Goal: Task Accomplishment & Management: Use online tool/utility

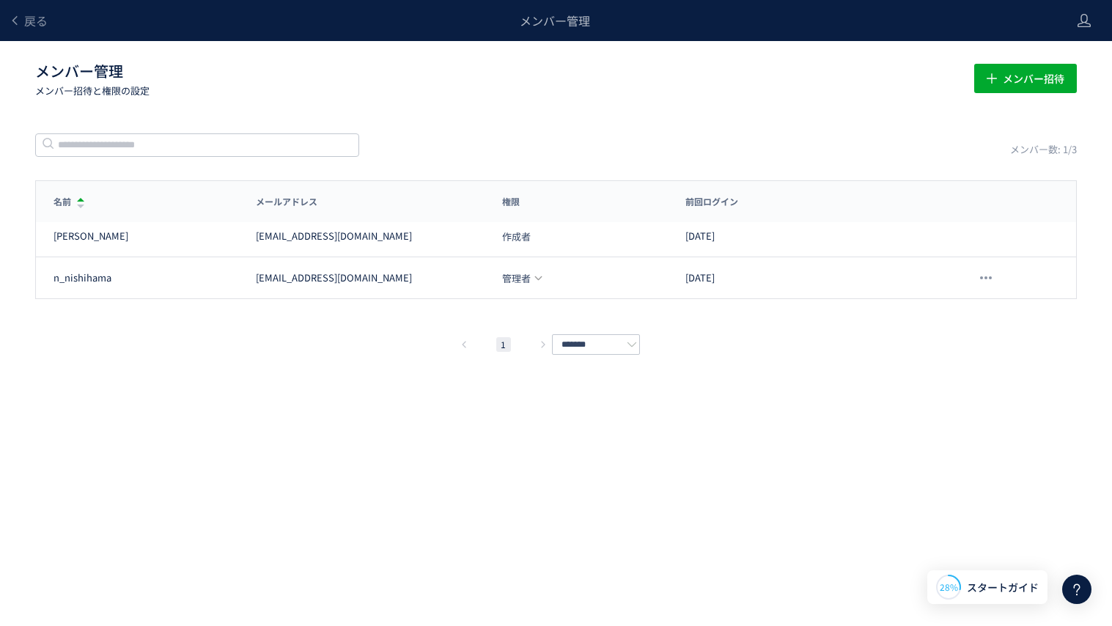
click at [34, 18] on span "戻る" at bounding box center [35, 21] width 23 height 18
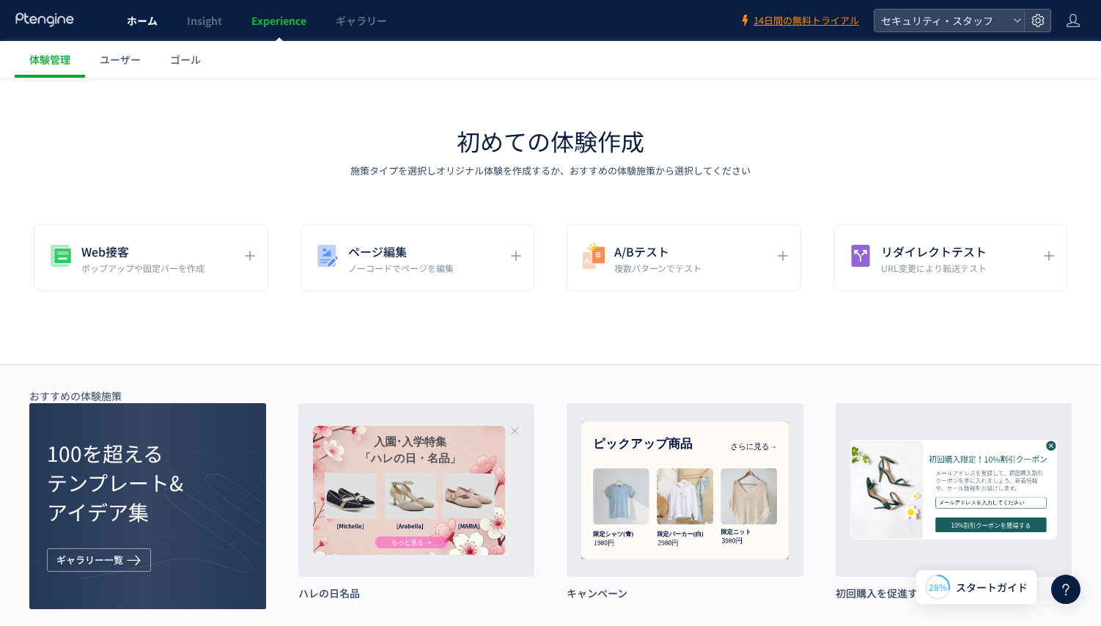
click at [133, 30] on link "ホーム" at bounding box center [142, 20] width 60 height 41
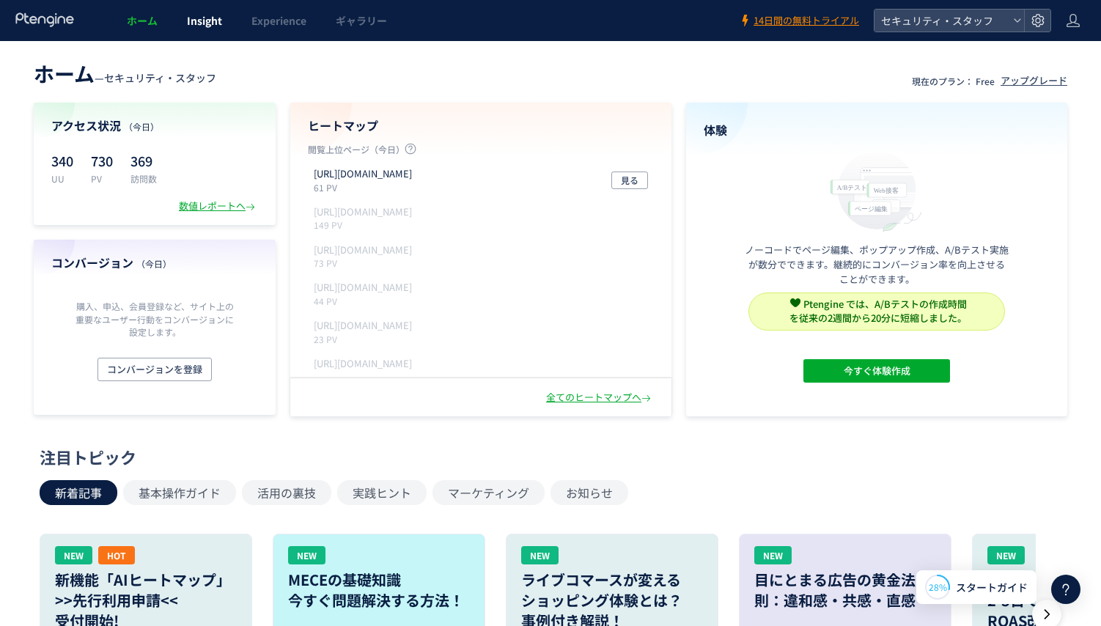
click at [220, 29] on link "Insight" at bounding box center [204, 20] width 65 height 41
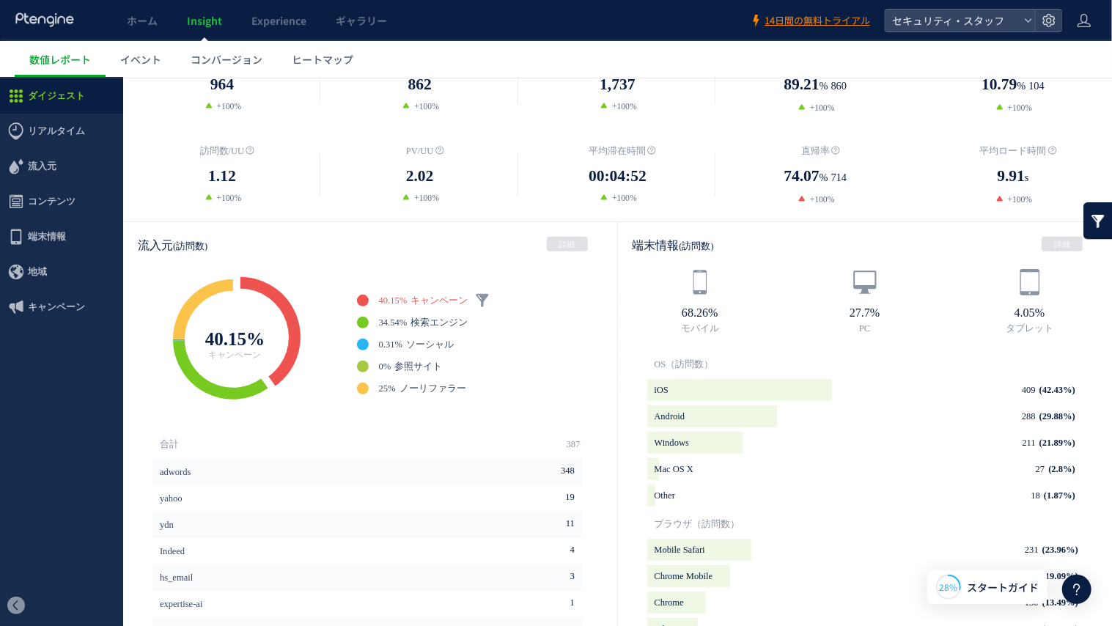
scroll to position [266, 0]
click at [424, 317] on span "検索エンジン" at bounding box center [438, 321] width 57 height 10
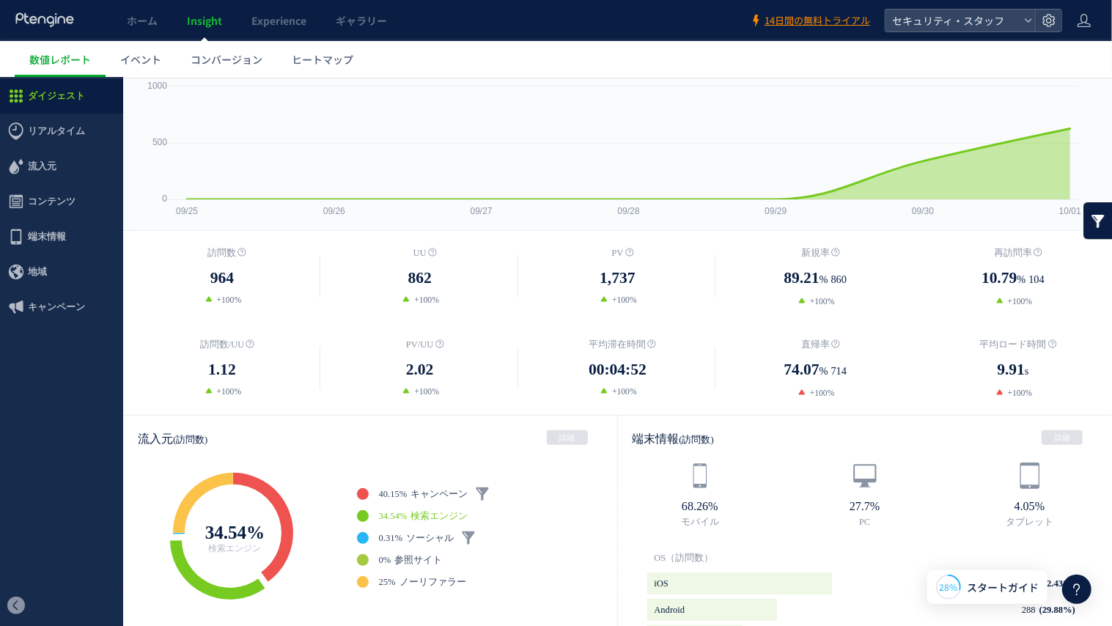
scroll to position [0, 0]
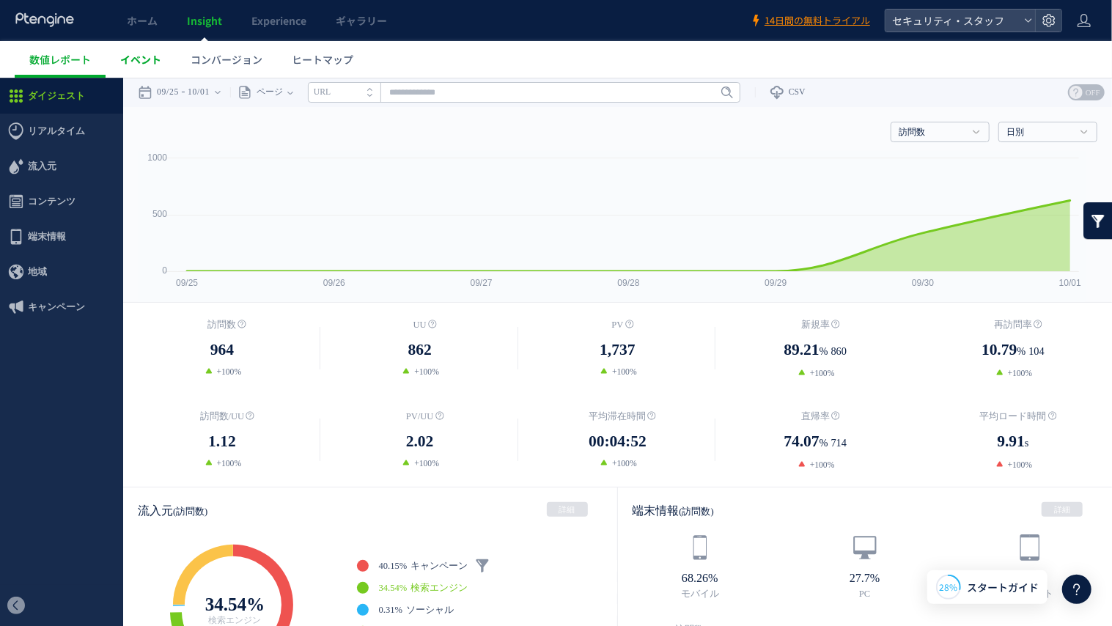
drag, startPoint x: 152, startPoint y: 65, endPoint x: 169, endPoint y: 67, distance: 17.7
drag, startPoint x: 169, startPoint y: 67, endPoint x: 141, endPoint y: 59, distance: 29.2
click at [141, 59] on span "イベント" at bounding box center [140, 59] width 41 height 15
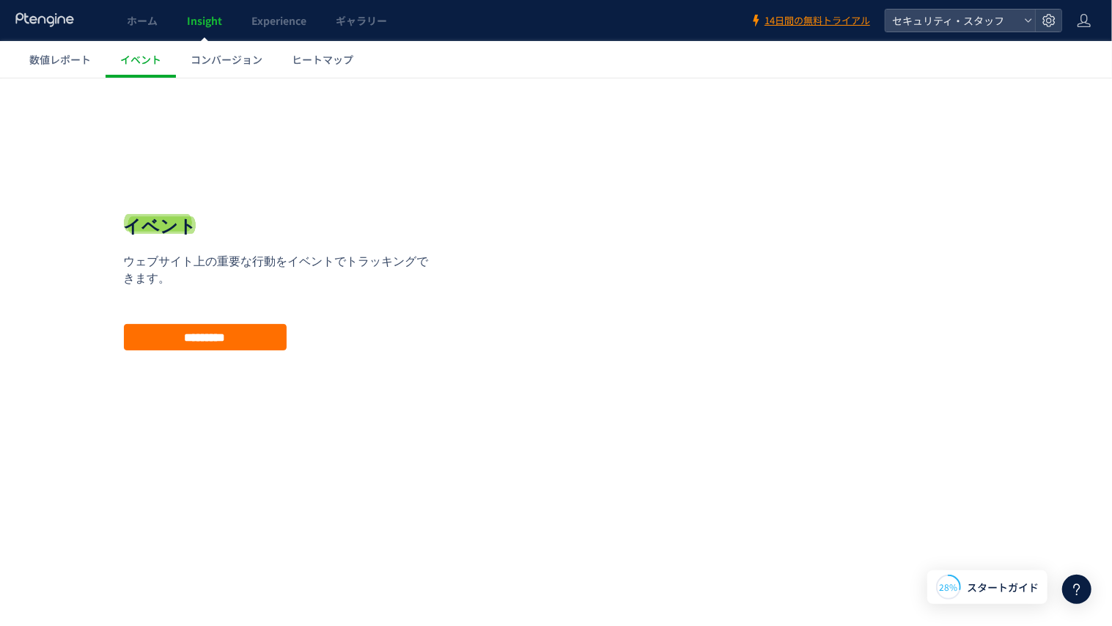
click at [243, 321] on div "イベント ウェブサイト上の重要な行動をイベントでトラッキングできます。プランをアップグレードしてからご利用ください。 ウェブサイト上の重要な行動をイベントでト…" at bounding box center [281, 281] width 315 height 136
click at [242, 339] on input "*********" at bounding box center [205, 336] width 163 height 26
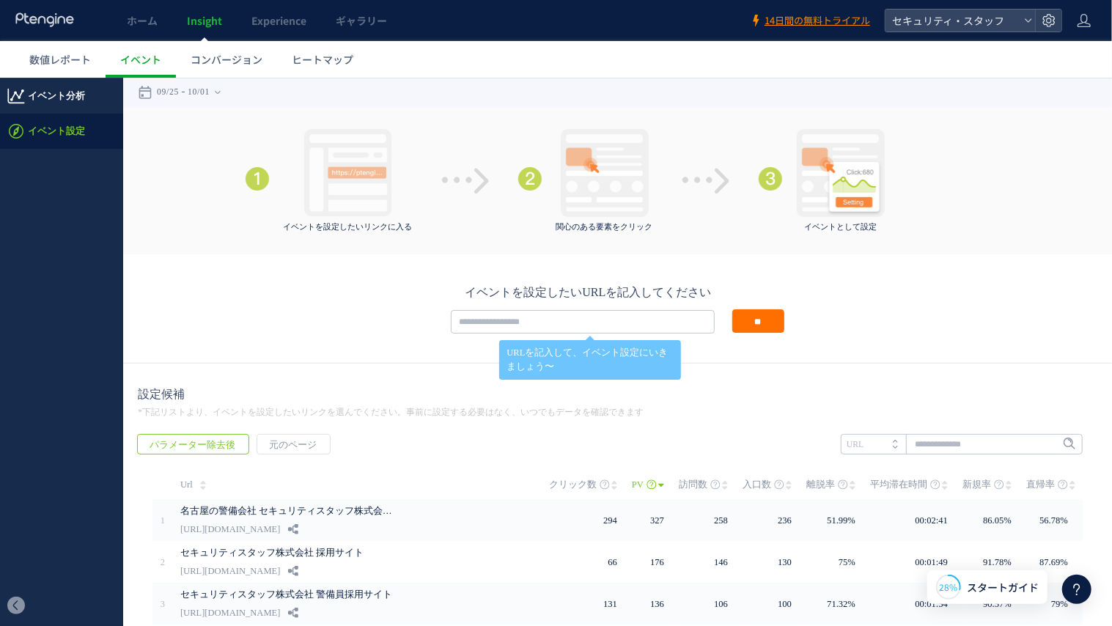
click at [81, 92] on span "イベント分析" at bounding box center [56, 95] width 57 height 35
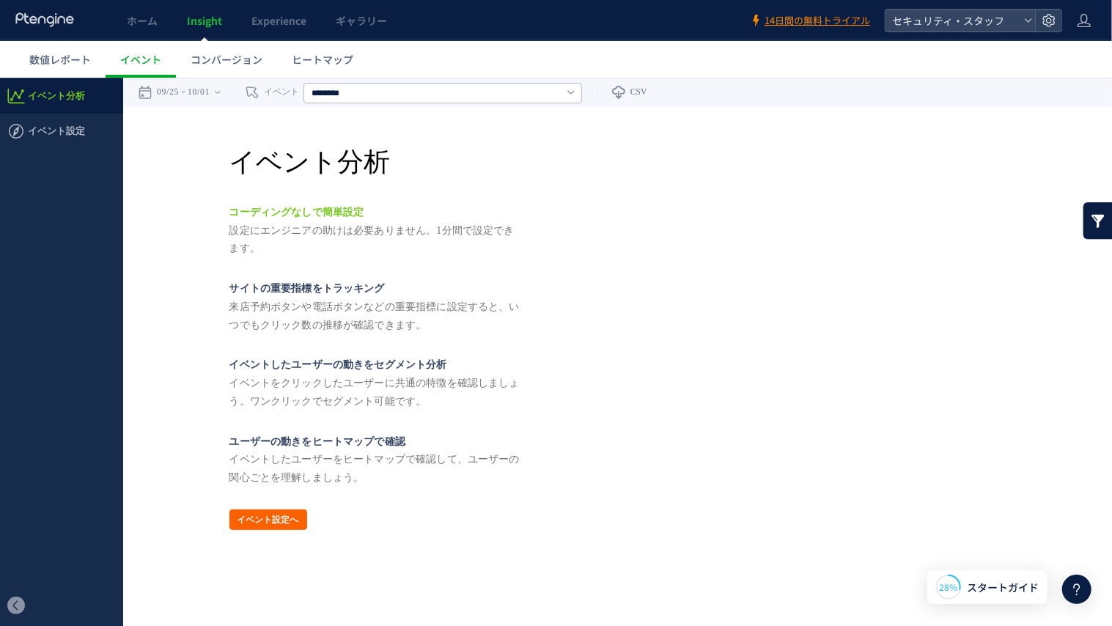
click at [289, 513] on button "イベント設定へ" at bounding box center [268, 519] width 78 height 21
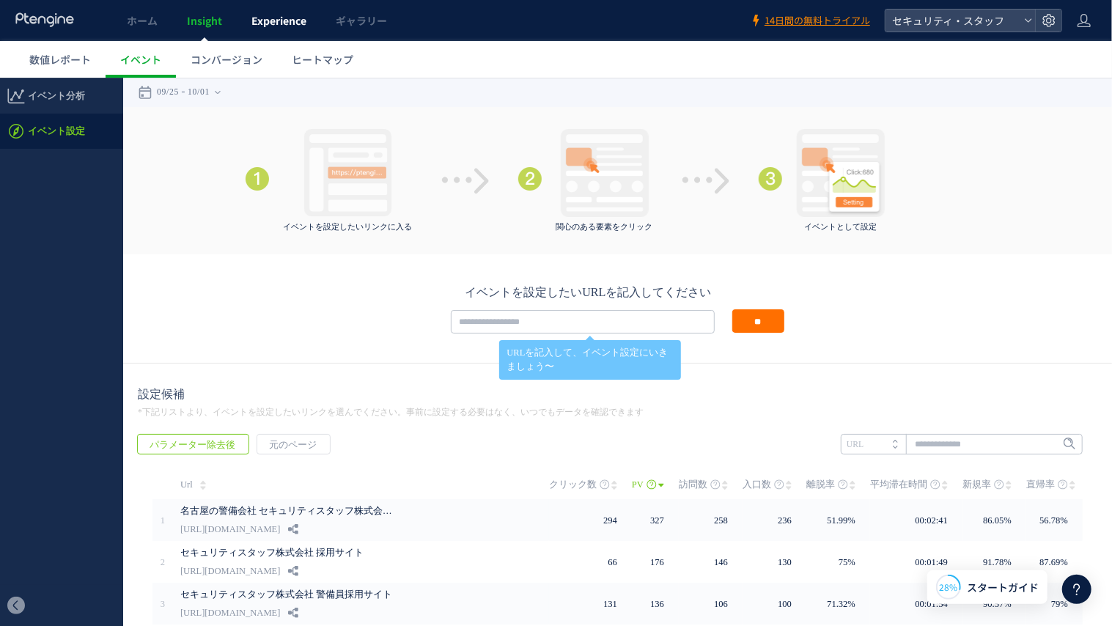
click at [287, 23] on span "Experience" at bounding box center [278, 20] width 55 height 15
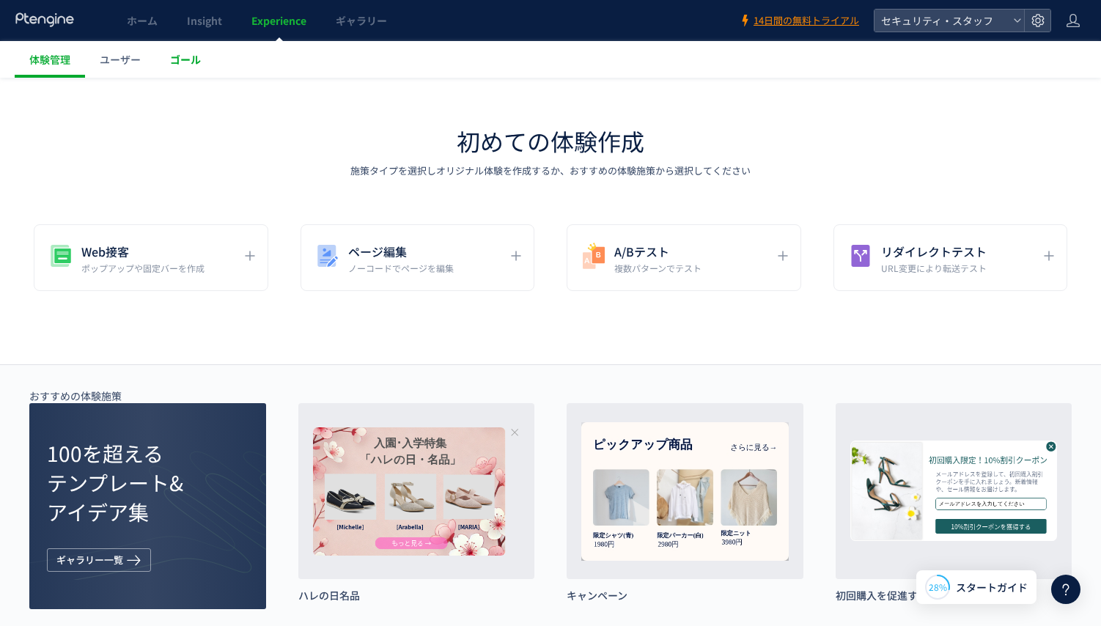
click at [183, 56] on span "ゴール" at bounding box center [185, 59] width 31 height 15
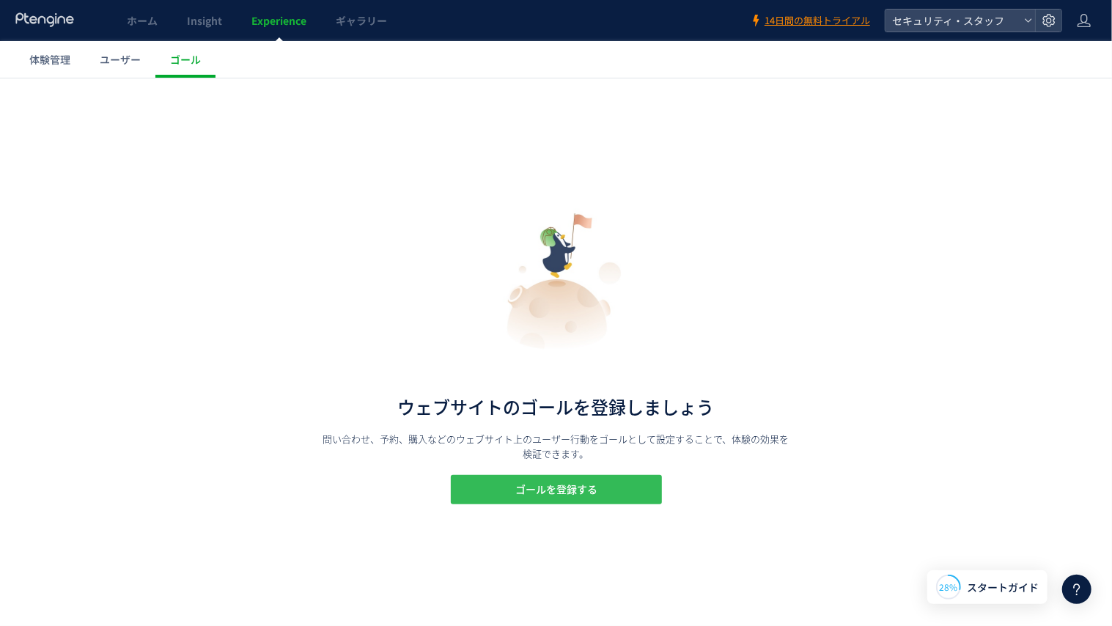
click at [544, 487] on span "ゴールを登録する" at bounding box center [556, 488] width 82 height 29
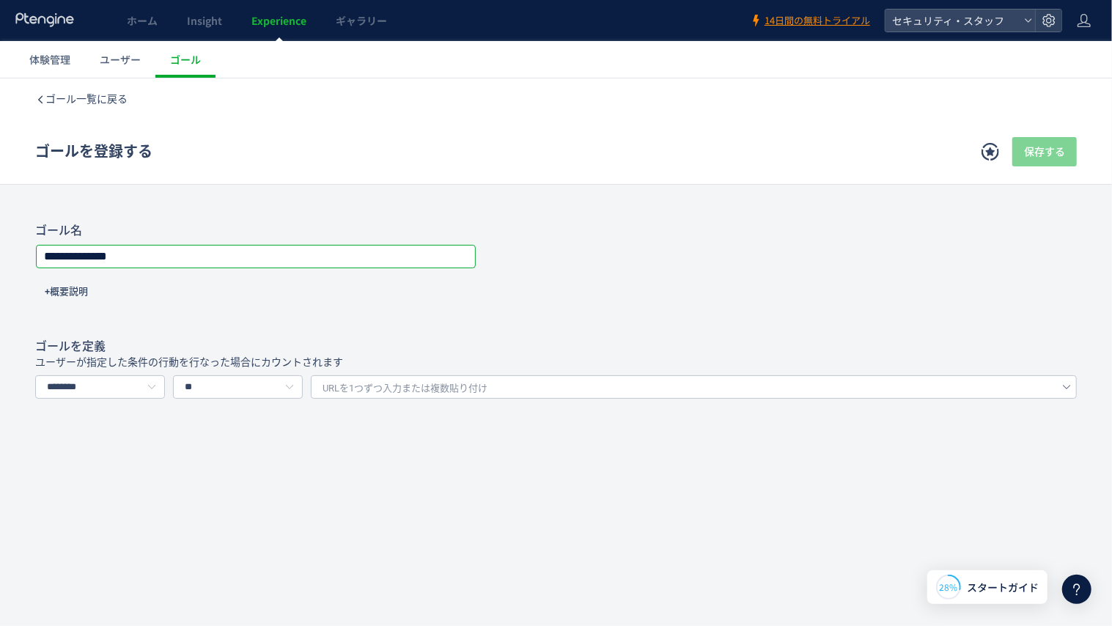
click at [182, 247] on input "**********" at bounding box center [256, 256] width 438 height 21
click at [125, 369] on div "ゴールを定義 ユーザーが指定した条件の行動を行なった場合にカウントされます ******** URLで指定する イベントを選択する ** 含む 前方一致する …" at bounding box center [556, 368] width 1042 height 60
click at [126, 388] on input "********" at bounding box center [100, 386] width 130 height 23
click at [122, 444] on span "イベントを選択する" at bounding box center [97, 449] width 92 height 12
type input "*********"
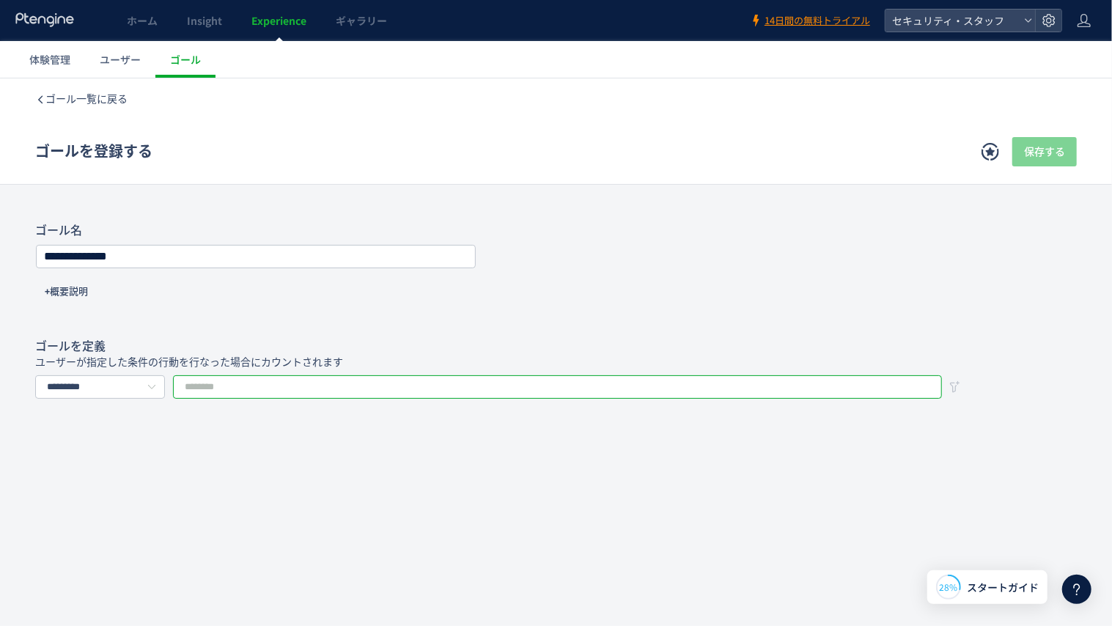
click at [244, 393] on input "text" at bounding box center [557, 386] width 769 height 23
type input "*"
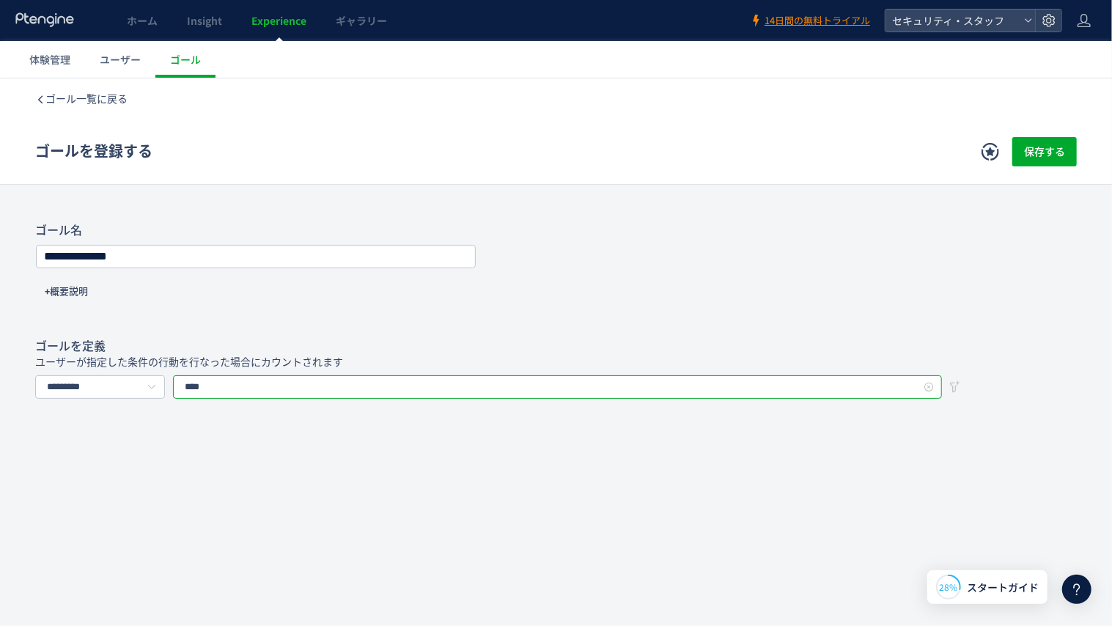
type input "****"
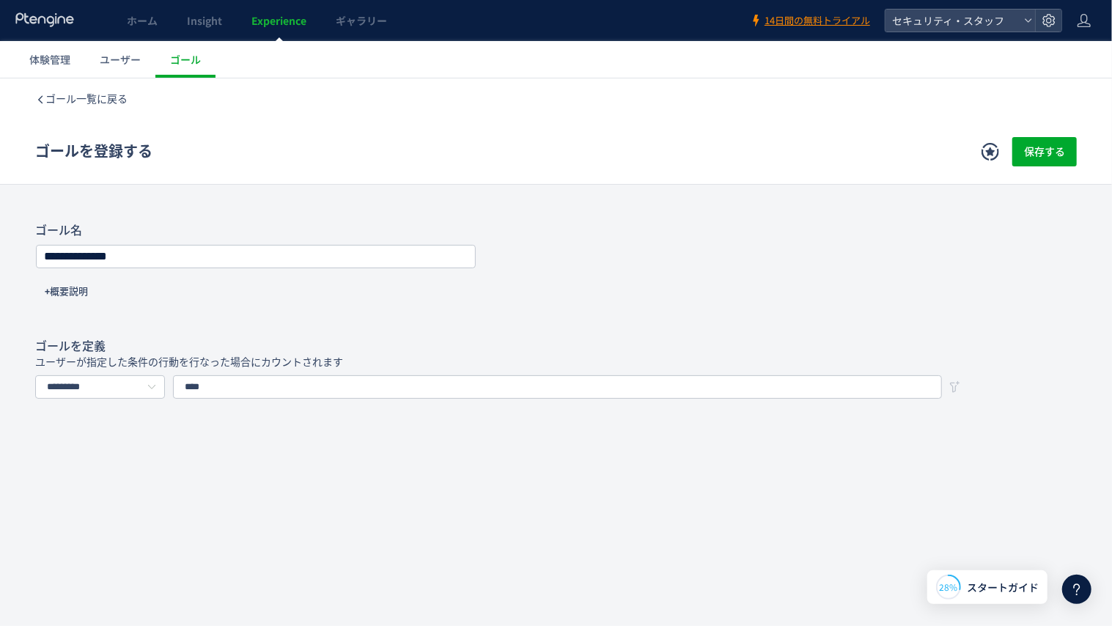
click at [268, 417] on div "**********" at bounding box center [556, 346] width 1112 height 537
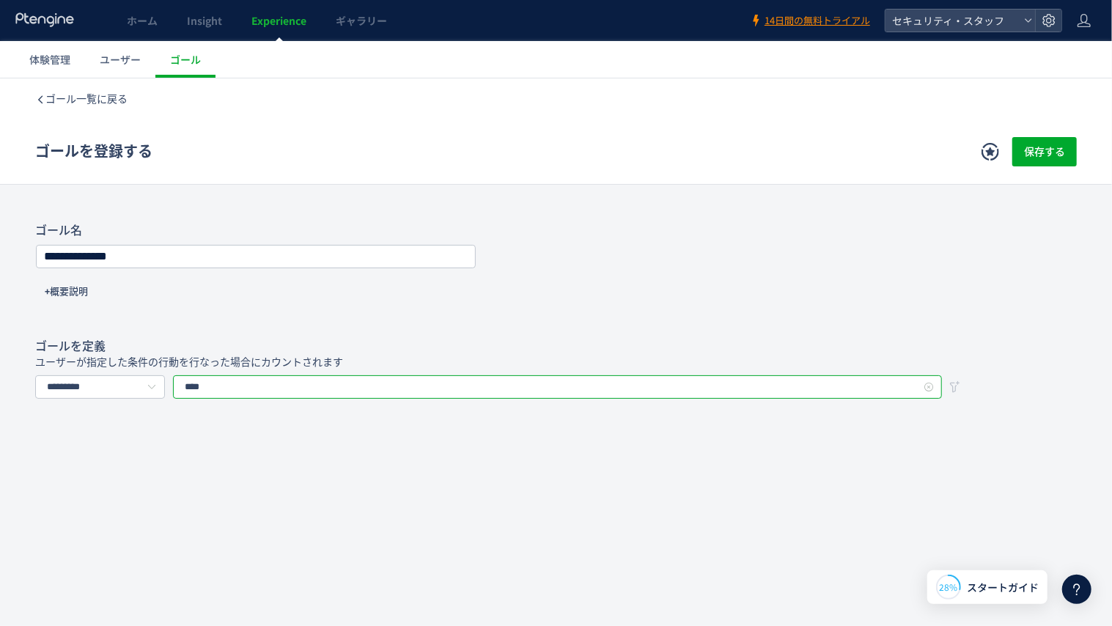
click at [267, 382] on input "****" at bounding box center [557, 386] width 769 height 23
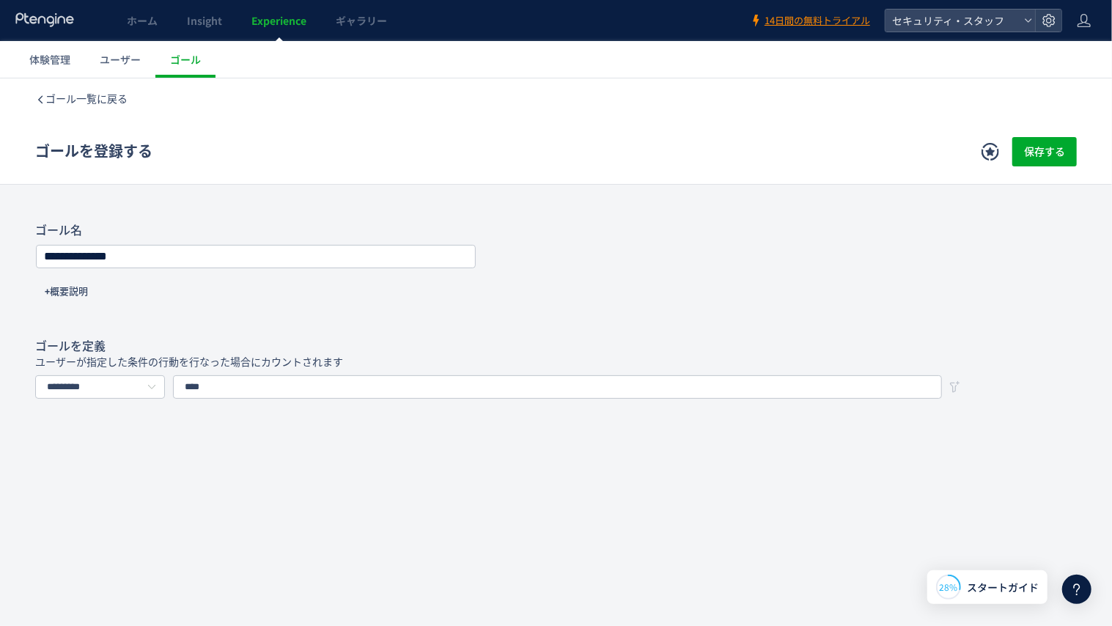
click at [284, 339] on h4 "ゴールを定義" at bounding box center [556, 346] width 1042 height 16
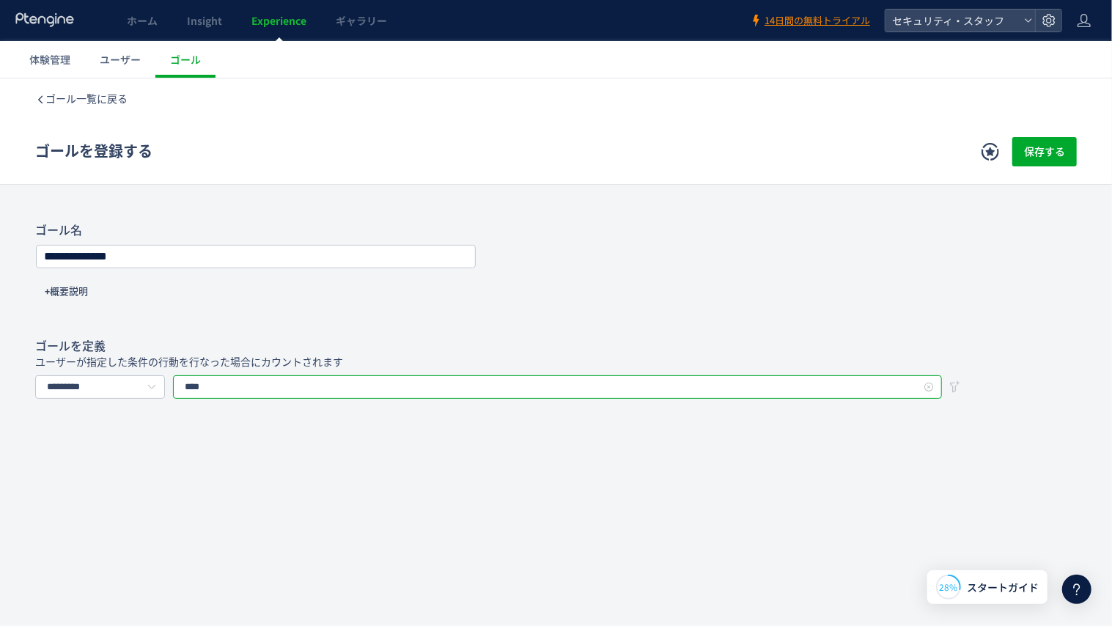
click at [281, 390] on input "****" at bounding box center [557, 386] width 769 height 23
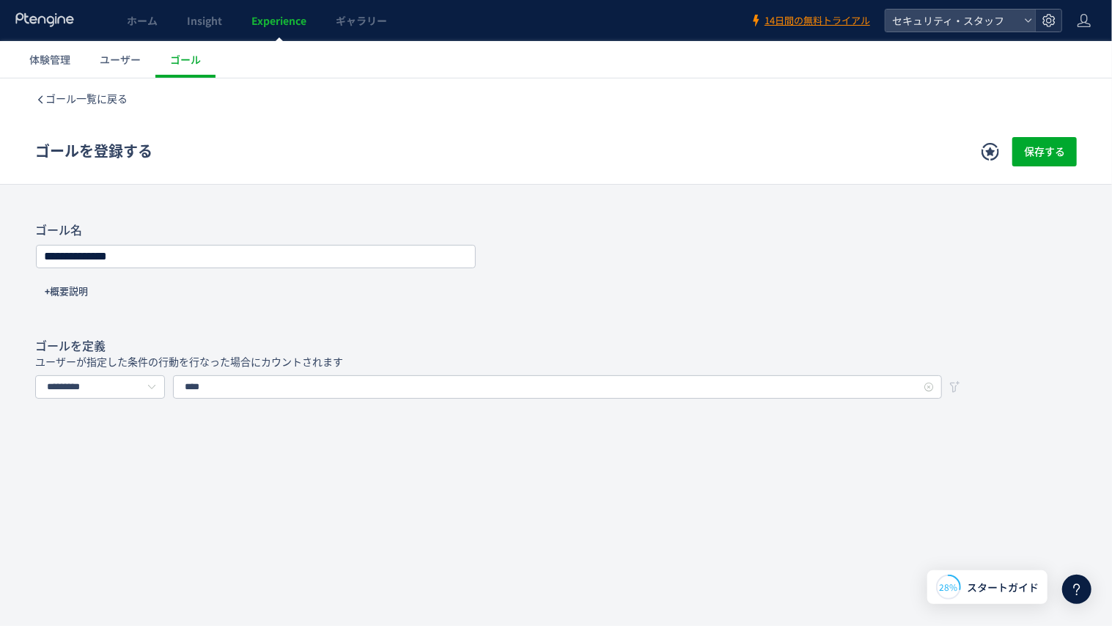
click at [1047, 17] on icon at bounding box center [1049, 20] width 15 height 15
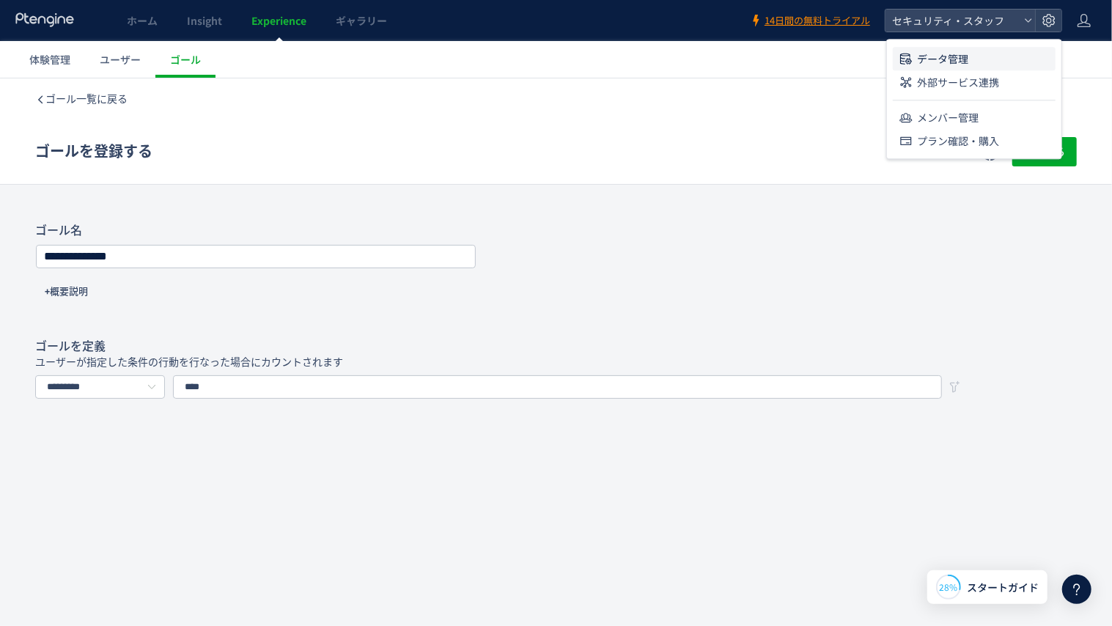
click at [1001, 51] on li "データ管理" at bounding box center [974, 58] width 163 height 23
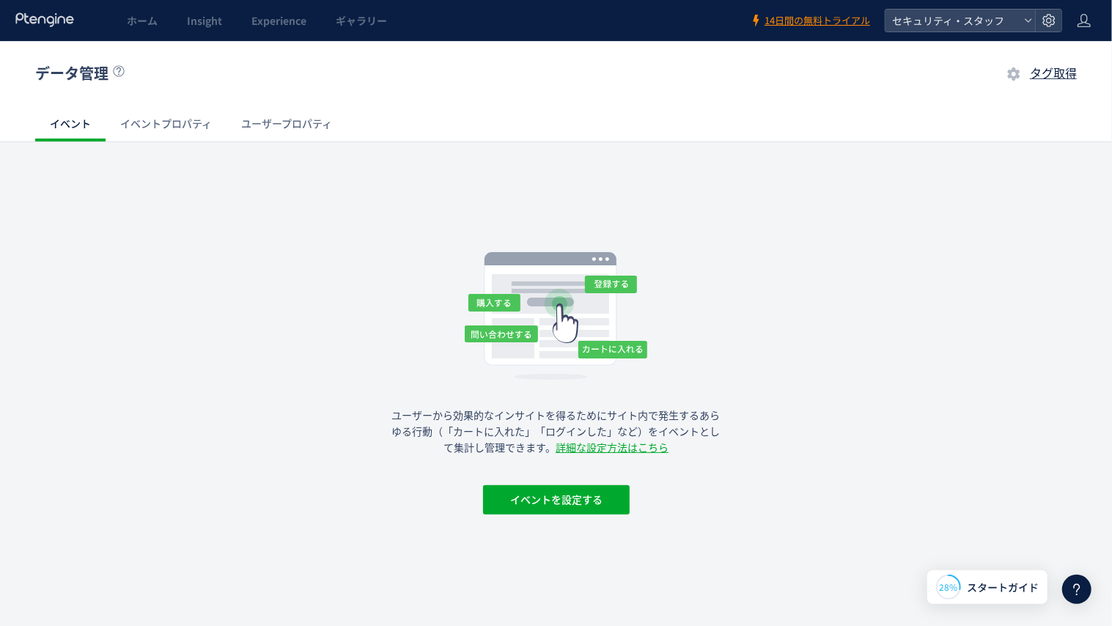
click at [213, 116] on link "イベントプロパティ" at bounding box center [166, 123] width 121 height 35
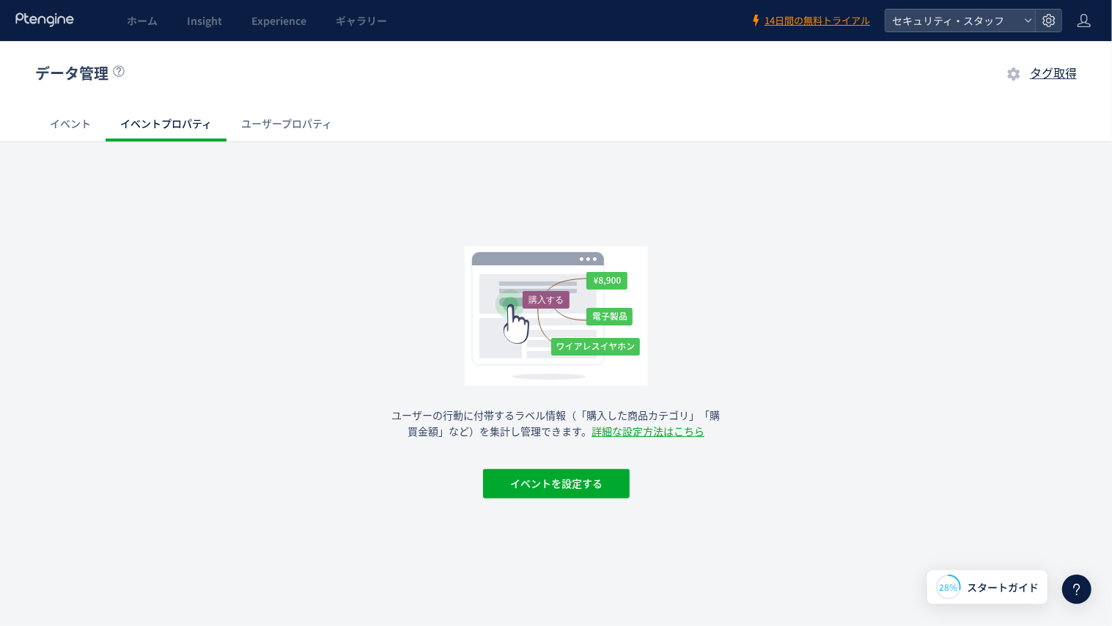
click at [189, 126] on link "イベントプロパティ" at bounding box center [166, 123] width 121 height 35
click at [274, 127] on link "ユーザープロパティ" at bounding box center [286, 123] width 120 height 35
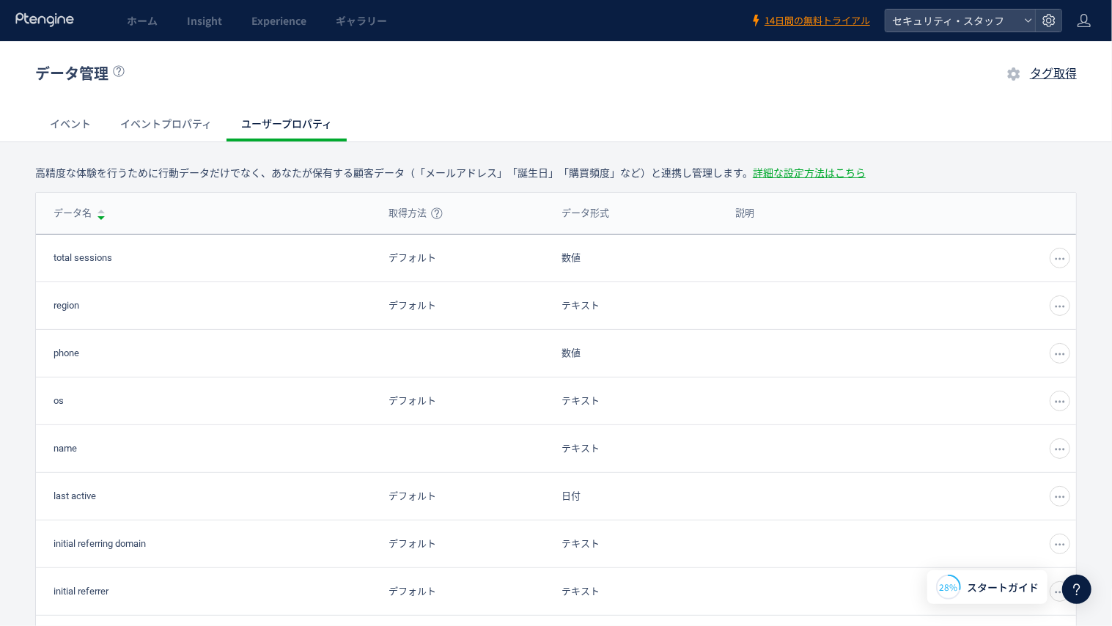
click at [185, 140] on link "イベントプロパティ" at bounding box center [166, 123] width 121 height 35
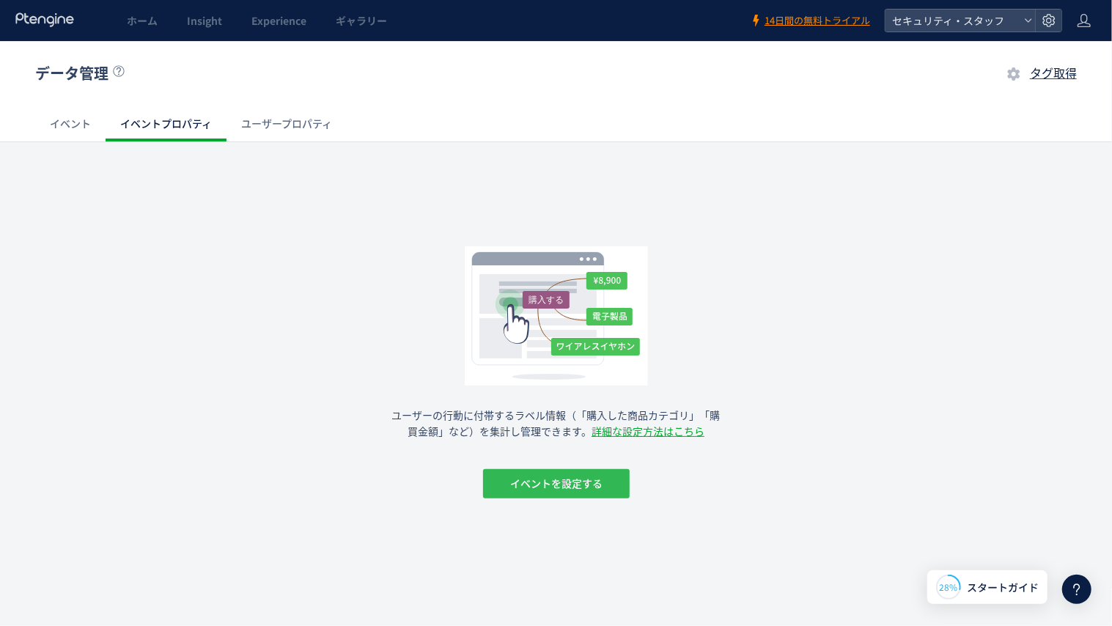
click at [545, 485] on span "イベントを設定する" at bounding box center [556, 482] width 92 height 29
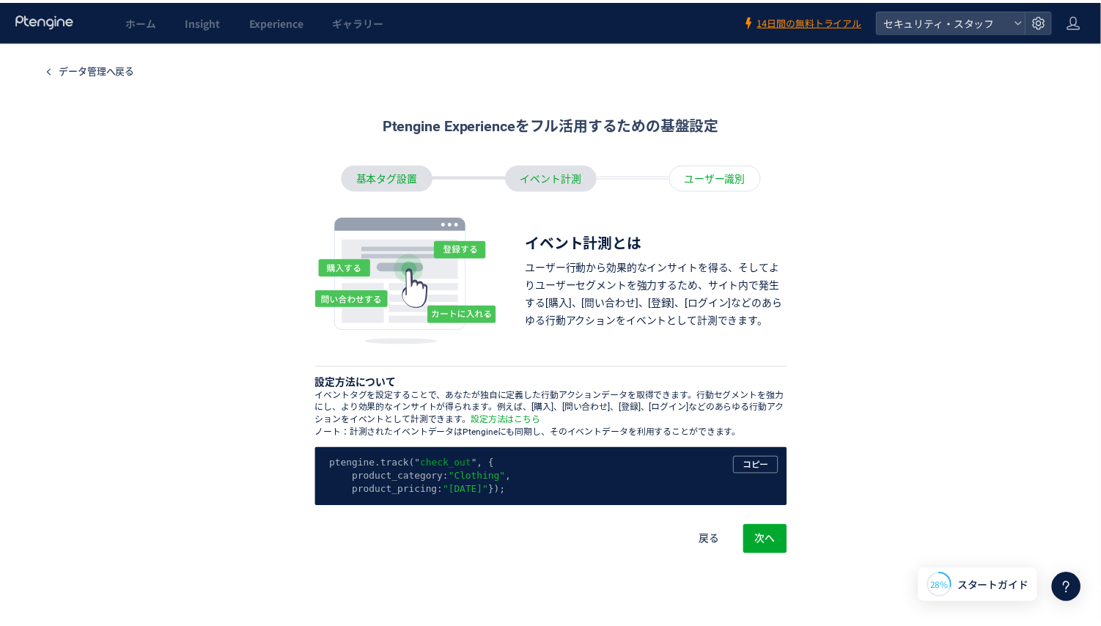
scroll to position [87, 0]
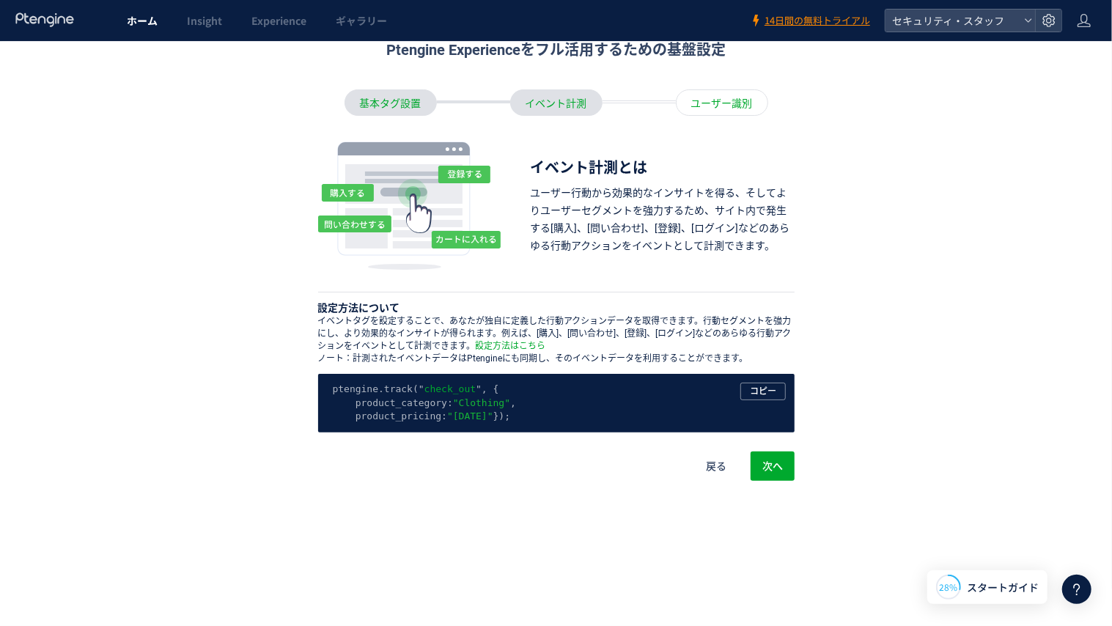
click at [141, 33] on link "ホーム" at bounding box center [142, 20] width 60 height 41
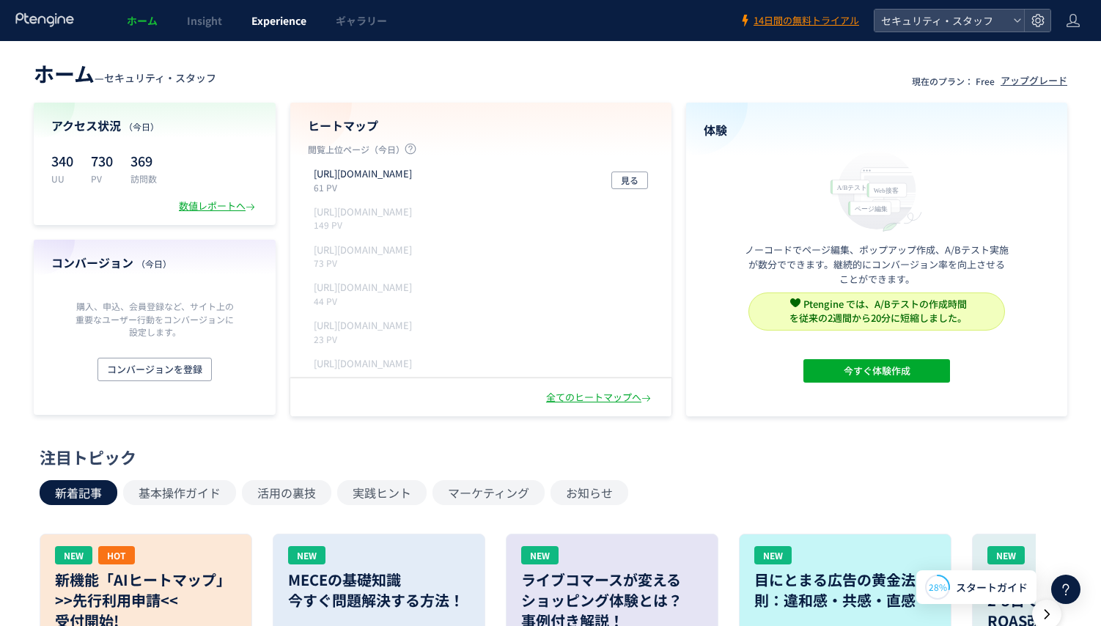
click at [265, 11] on link "Experience" at bounding box center [279, 20] width 84 height 41
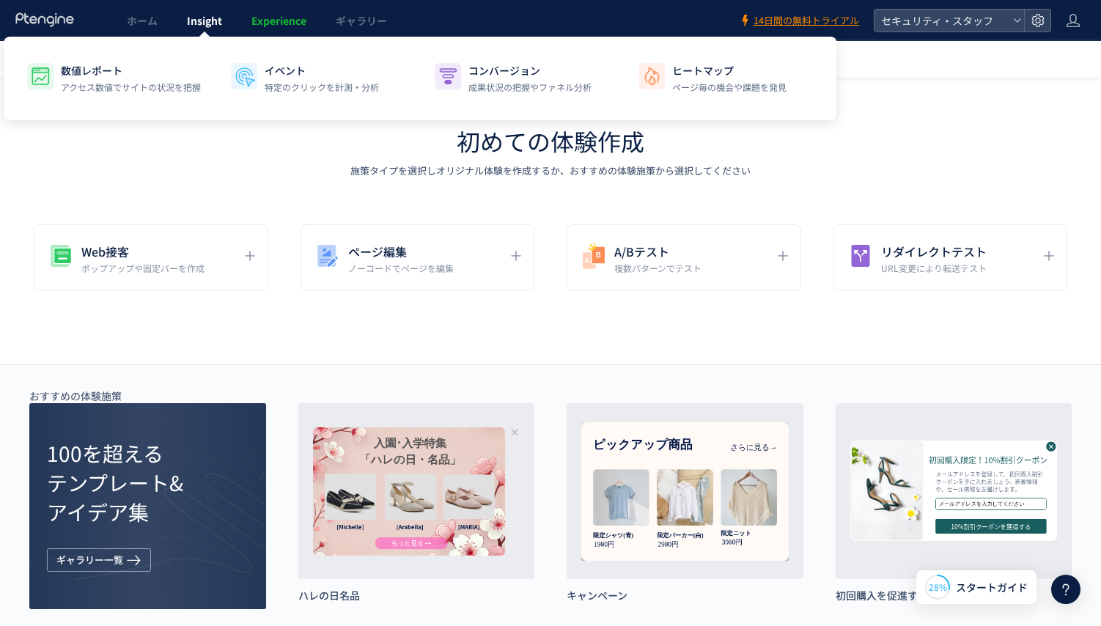
click at [212, 24] on span "Insight" at bounding box center [204, 20] width 35 height 15
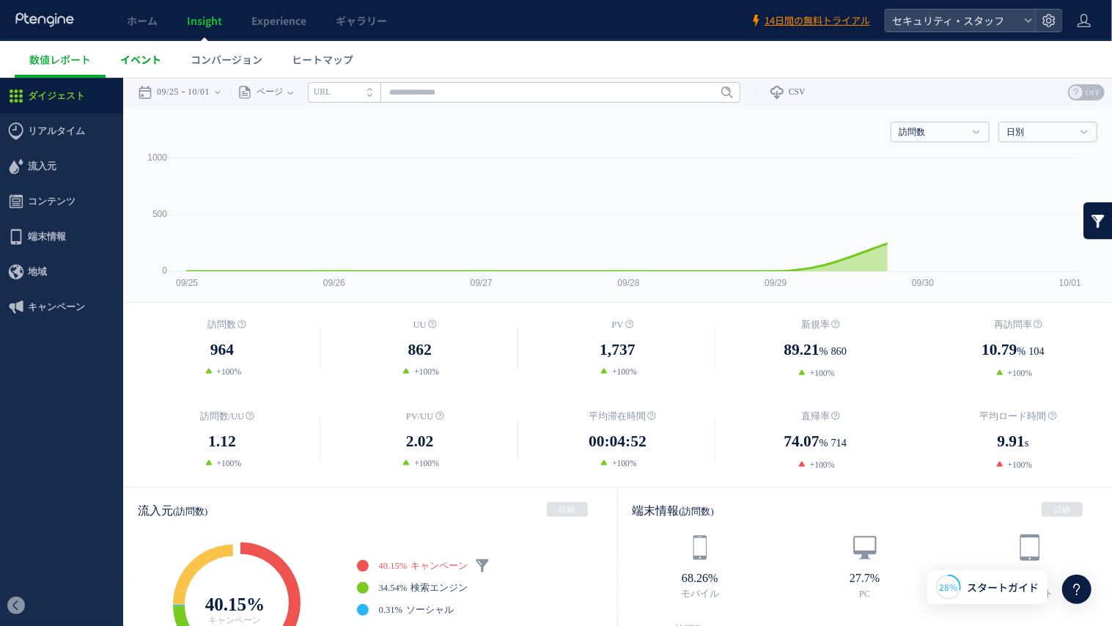
click at [135, 46] on link "イベント" at bounding box center [141, 59] width 70 height 37
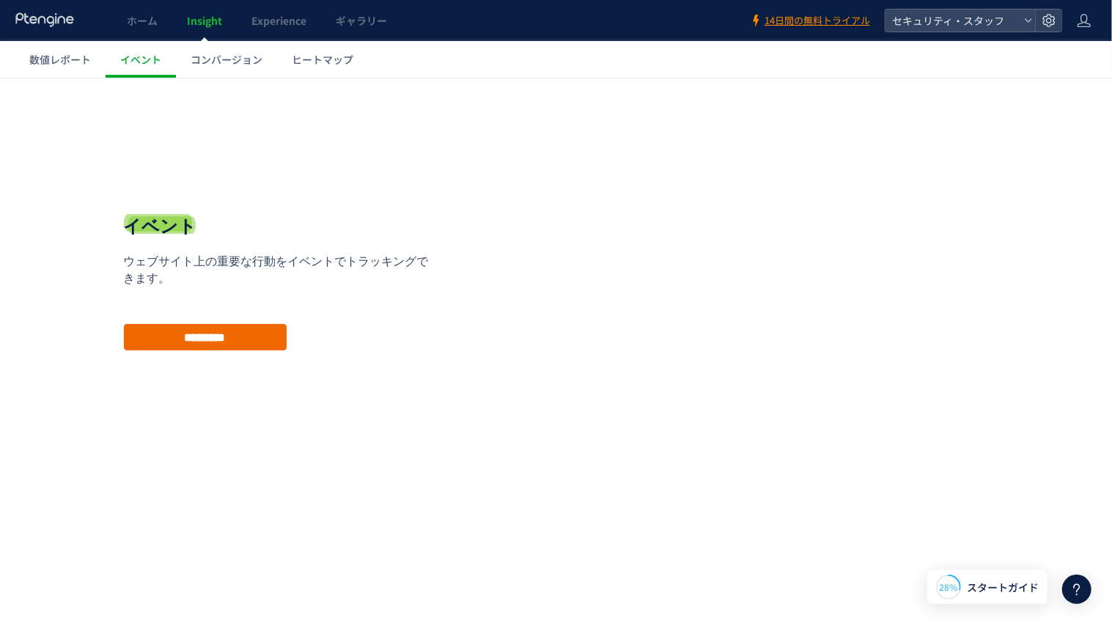
click at [273, 339] on input "*********" at bounding box center [205, 336] width 163 height 26
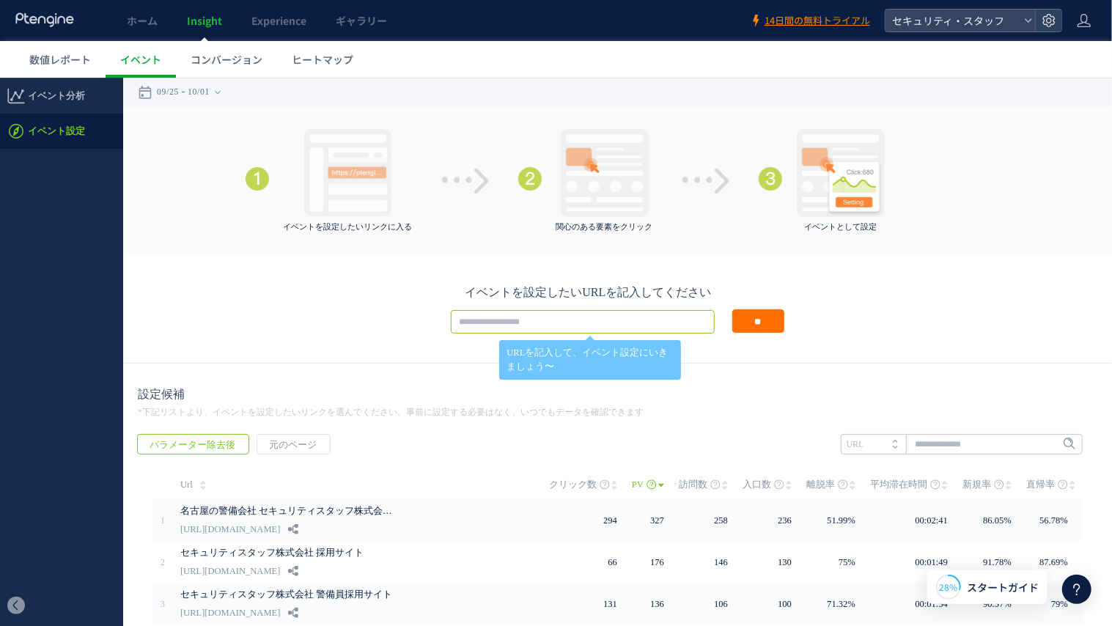
click at [464, 325] on input "text" at bounding box center [583, 320] width 264 height 23
click at [1053, 26] on icon at bounding box center [1049, 20] width 15 height 15
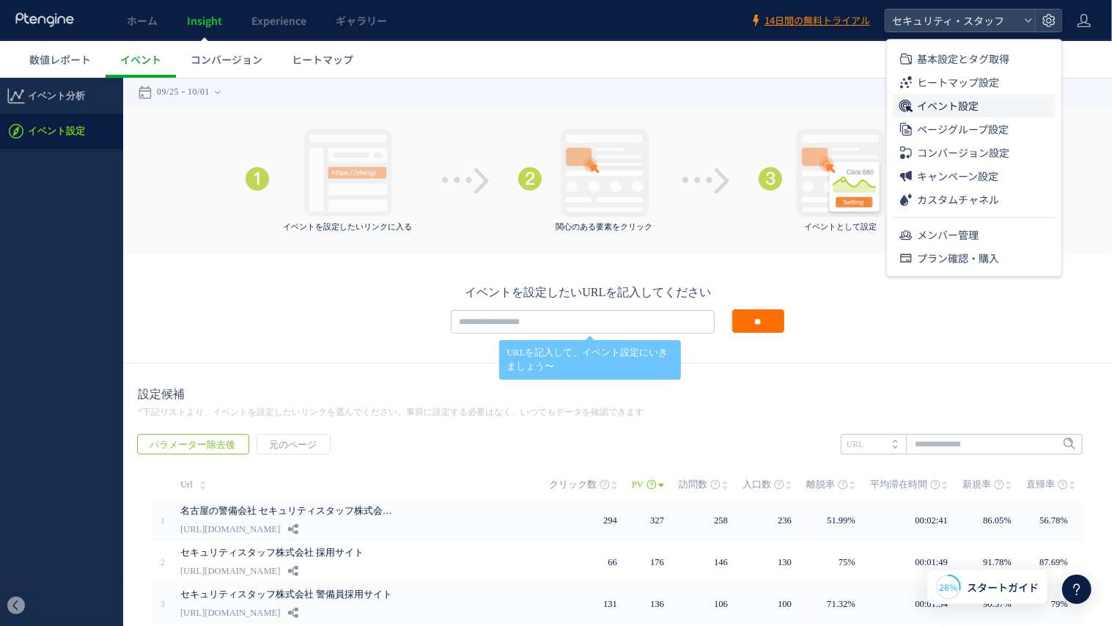
click at [1007, 105] on li "イベント設定" at bounding box center [974, 105] width 163 height 23
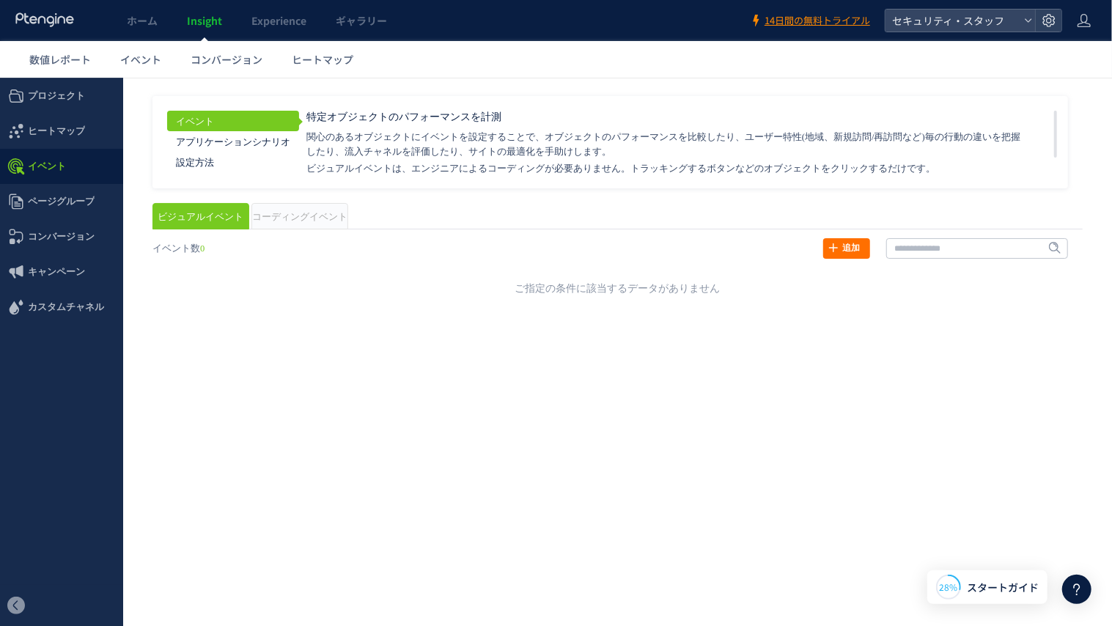
click at [314, 212] on span "コーディングイベント" at bounding box center [299, 216] width 95 height 10
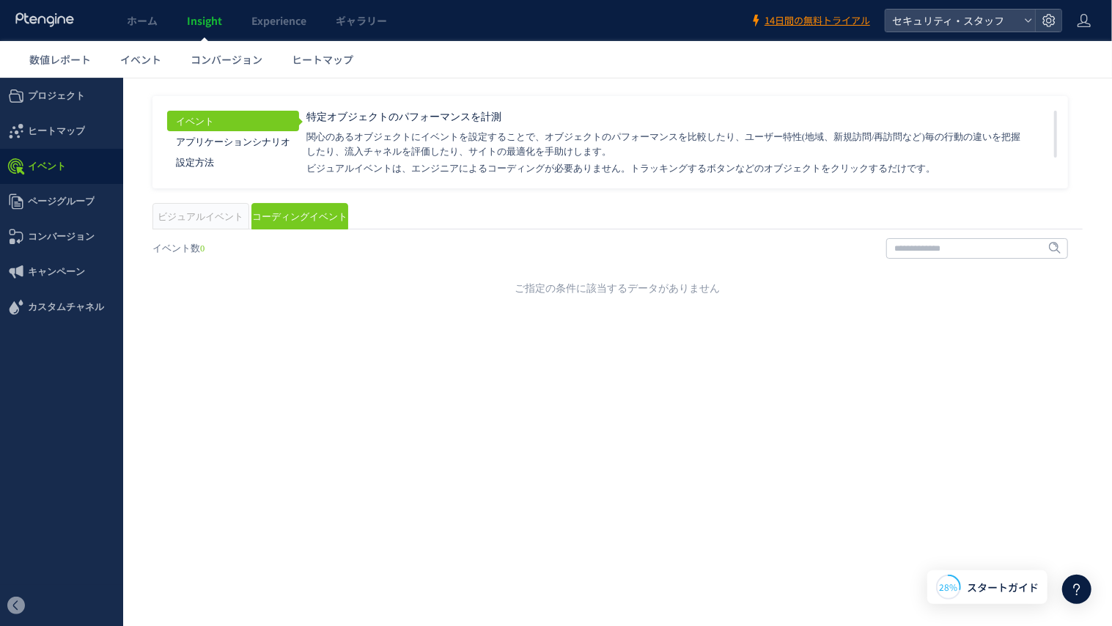
click at [328, 303] on div "戻る デフォルト設定では本日のデータを表示しています。 カレンダーでご覧になりたい期間を指定することができます。 09/25 10/01 [DATE] [DA…" at bounding box center [617, 209] width 989 height 264
click at [227, 240] on div "戻る ヒートマップを計測させるには、解析コードを実装してください。 実装 URL タイトル名" at bounding box center [617, 263] width 959 height 81
click at [216, 202] on div "イベント アプリケーションシナリオ 設定方法 特定オブジェクトのパフォーマンスを計測" at bounding box center [617, 199] width 930 height 208
click at [219, 211] on span "ビジュアルイベント" at bounding box center [201, 216] width 86 height 10
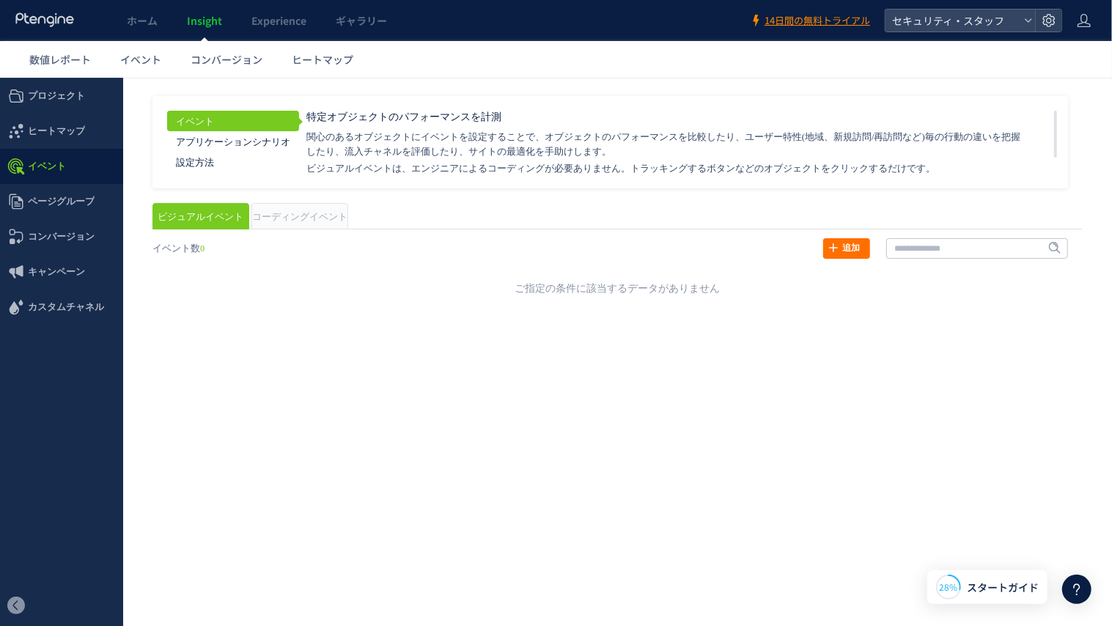
click at [284, 211] on span "コーディングイベント" at bounding box center [299, 216] width 95 height 10
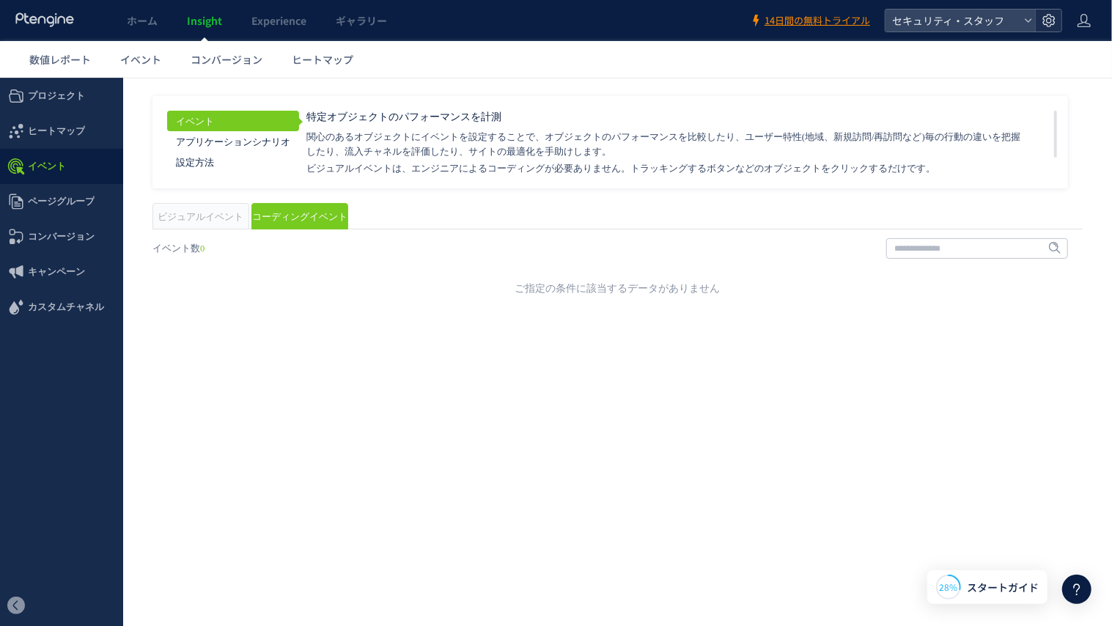
click at [1044, 20] on use at bounding box center [1048, 20] width 12 height 12
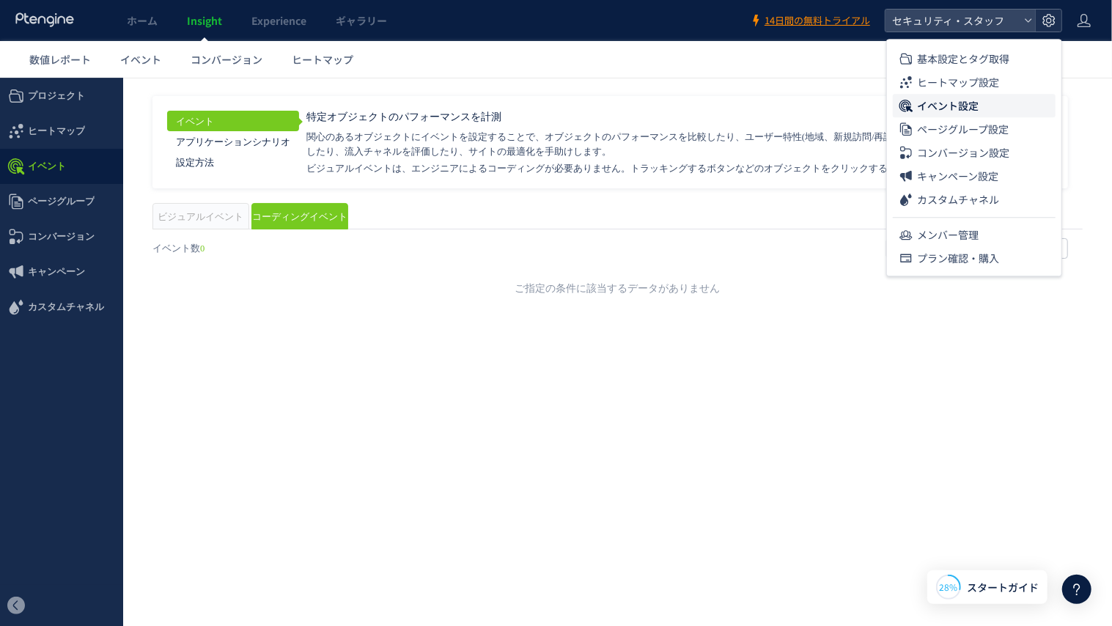
click at [1044, 20] on use at bounding box center [1048, 20] width 12 height 12
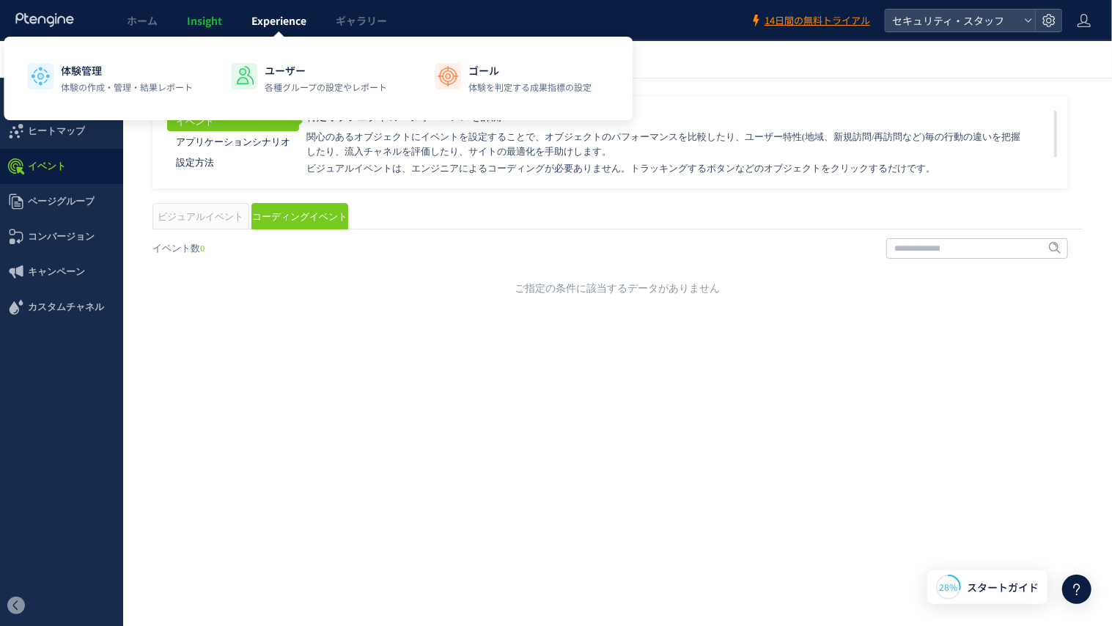
click at [276, 20] on span "Experience" at bounding box center [278, 20] width 55 height 15
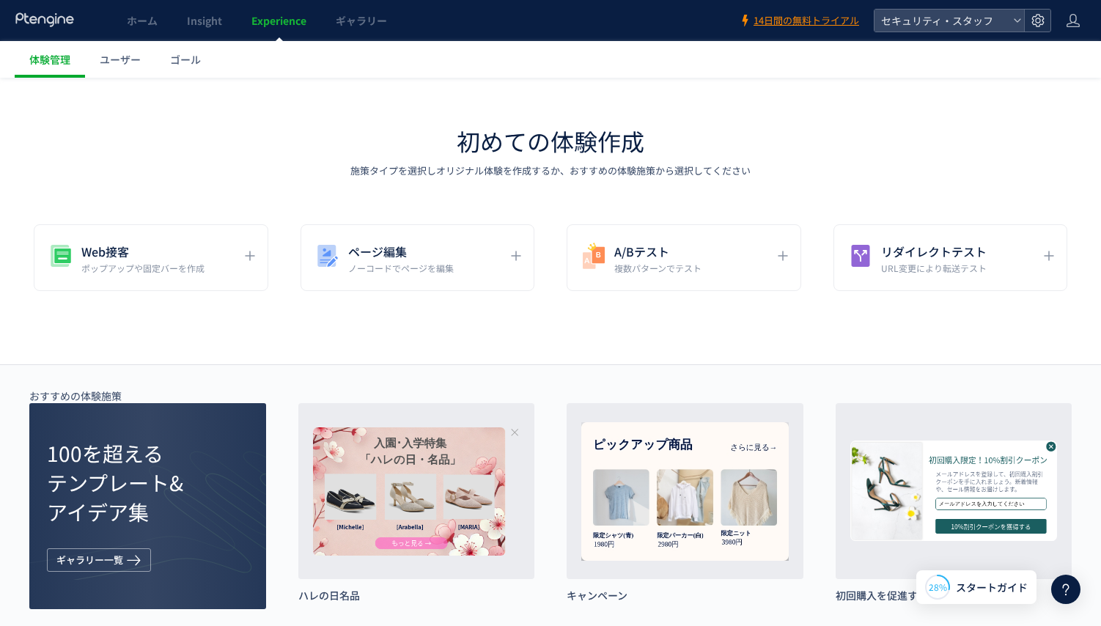
click at [1039, 26] on icon at bounding box center [1038, 20] width 15 height 15
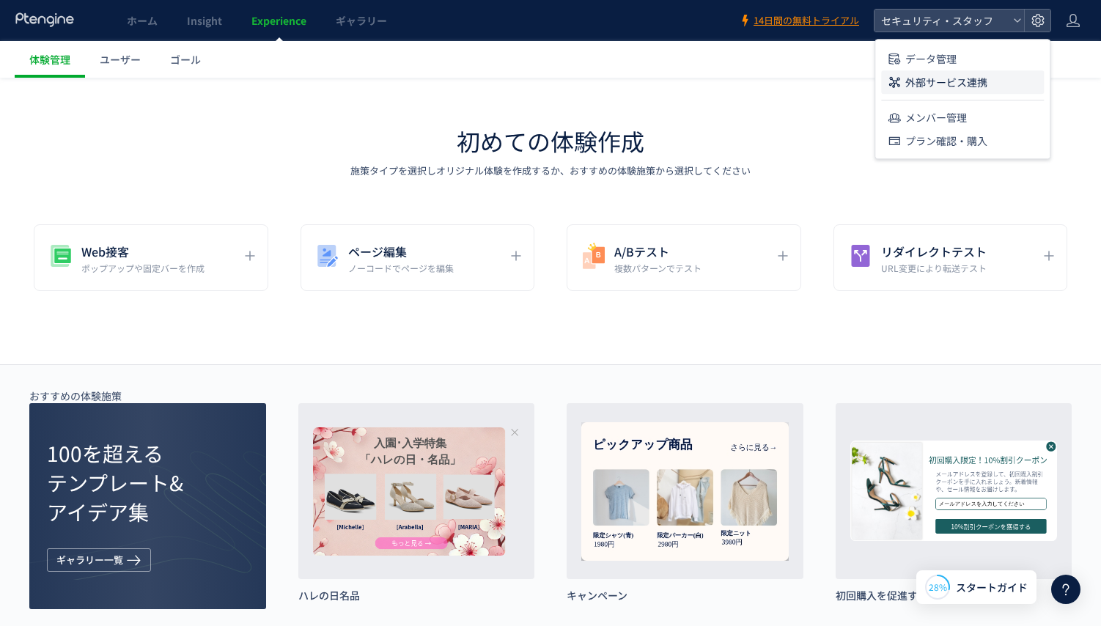
click at [1006, 84] on li "外部サービス連携" at bounding box center [962, 81] width 163 height 23
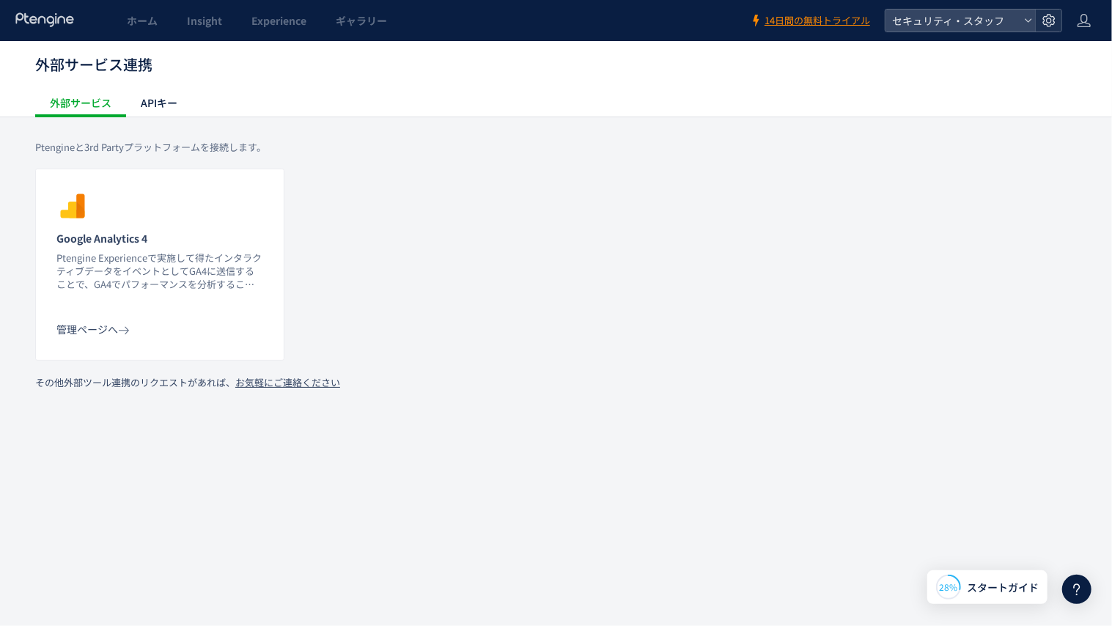
click at [1048, 21] on icon at bounding box center [1049, 20] width 15 height 15
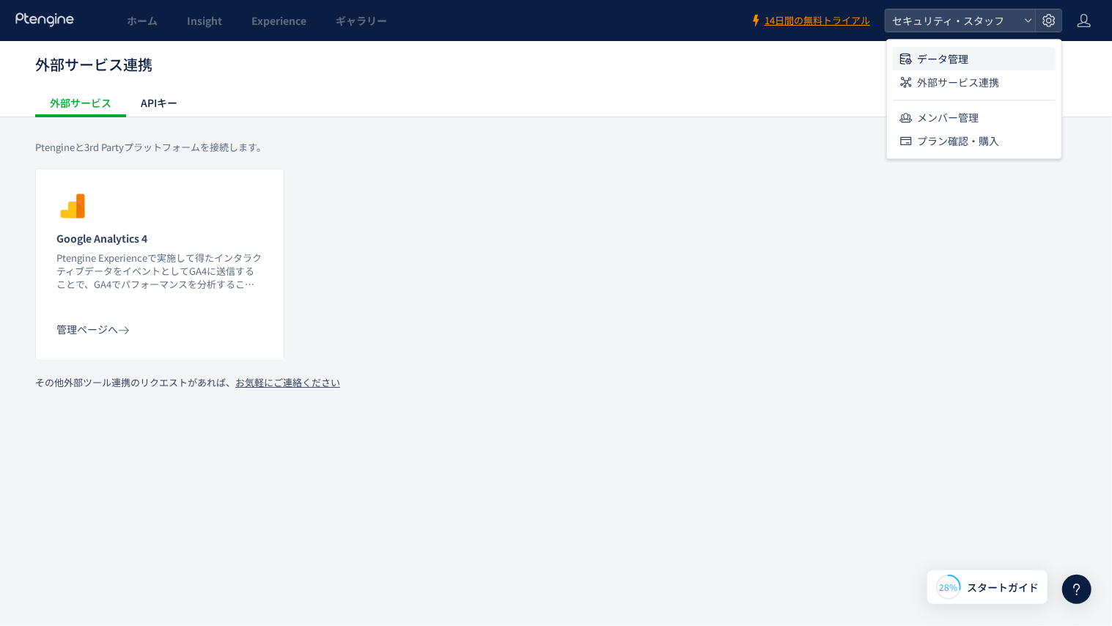
click at [1025, 54] on li "データ管理" at bounding box center [974, 58] width 163 height 23
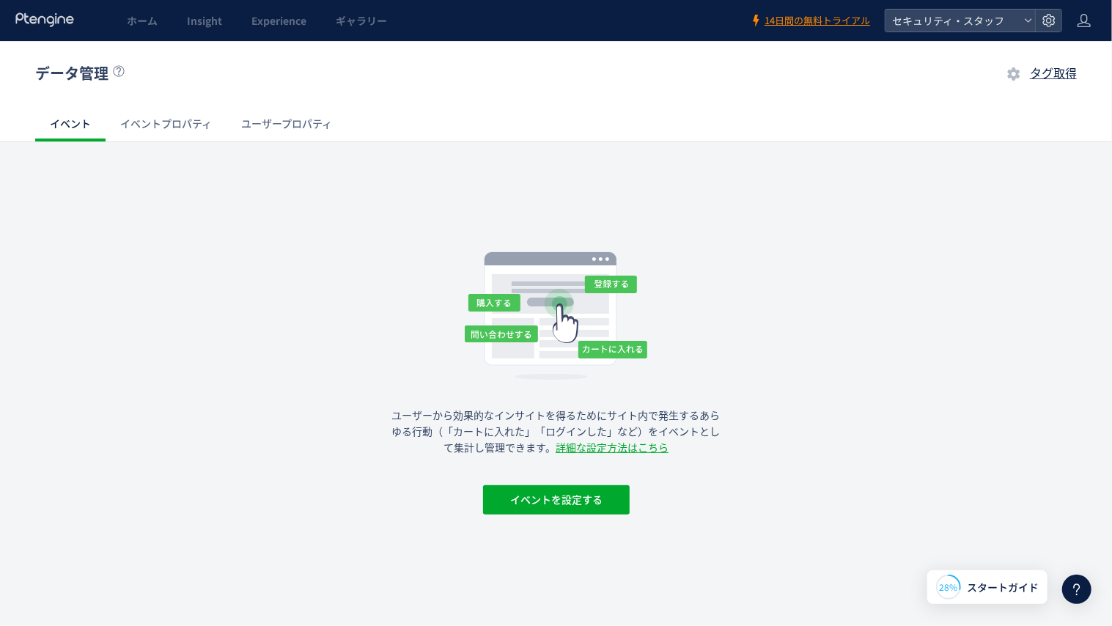
click at [202, 115] on link "イベントプロパティ" at bounding box center [166, 123] width 121 height 35
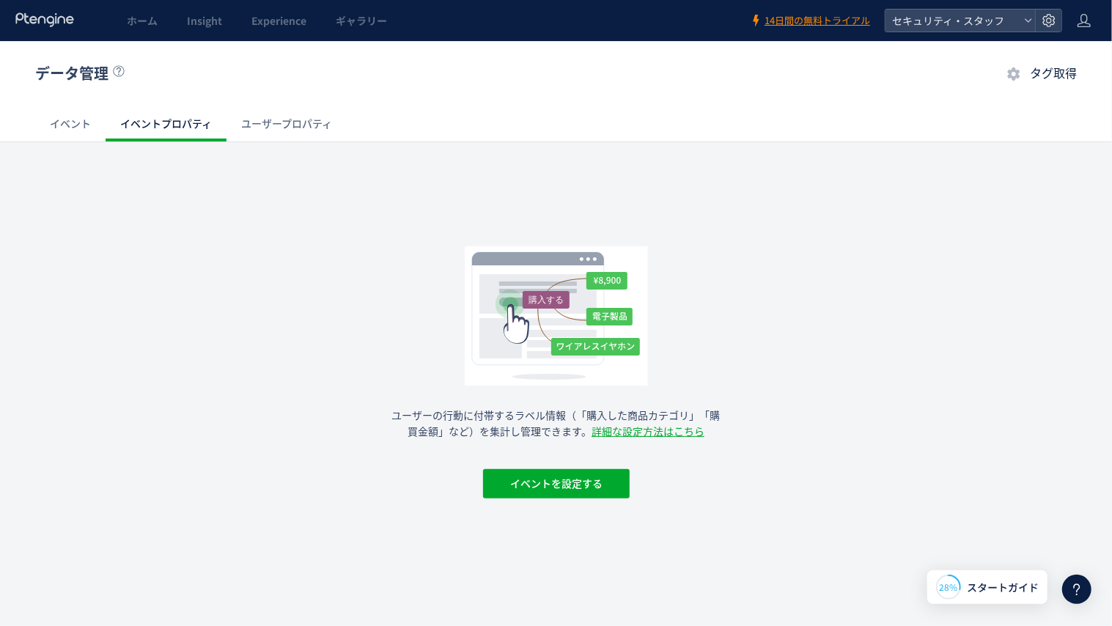
click at [1067, 65] on div "タグ取得" at bounding box center [1041, 73] width 70 height 17
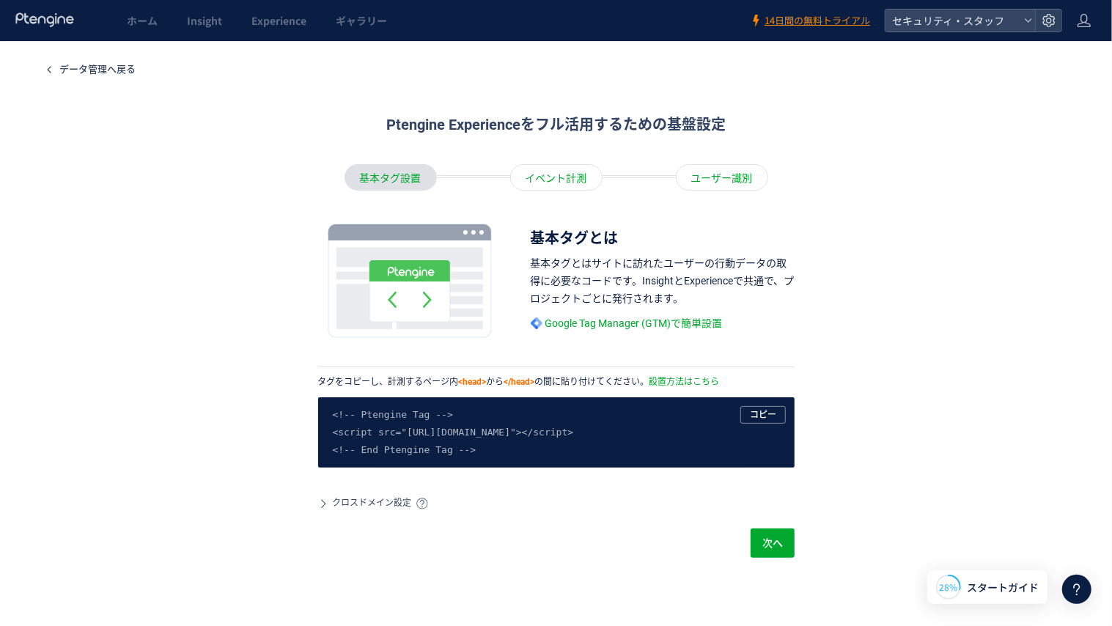
click at [512, 387] on div "タグをコピーし、計測するページ内 <head> から </head> の間に貼り付けてください。 設置方法はこちら" at bounding box center [556, 381] width 476 height 12
click at [597, 314] on div "Google Tag Manager (GTM)で簡単設置" at bounding box center [663, 322] width 264 height 21
click at [554, 174] on div "イベント計測" at bounding box center [556, 176] width 92 height 26
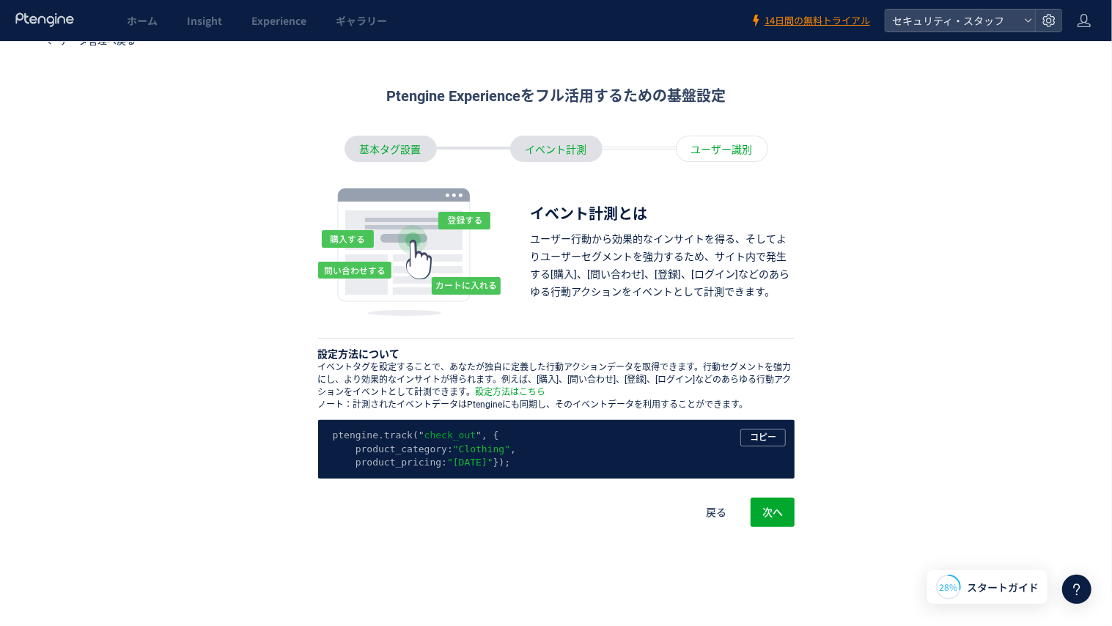
scroll to position [29, 0]
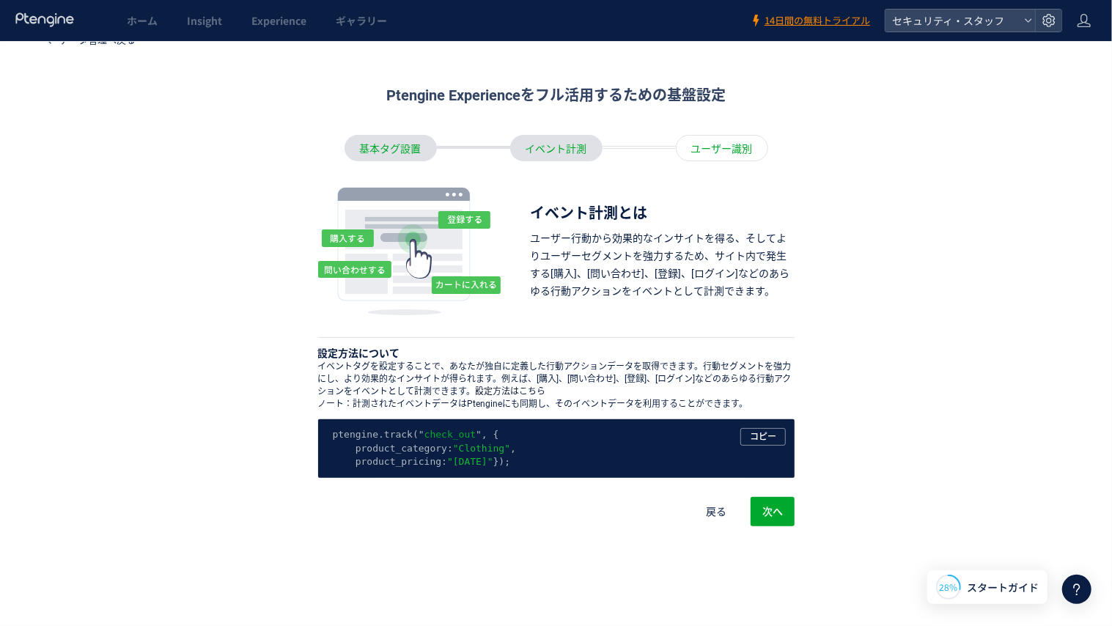
click at [528, 390] on link "設定方法はこちら" at bounding box center [511, 391] width 70 height 12
click at [274, 20] on span "Experience" at bounding box center [278, 20] width 55 height 15
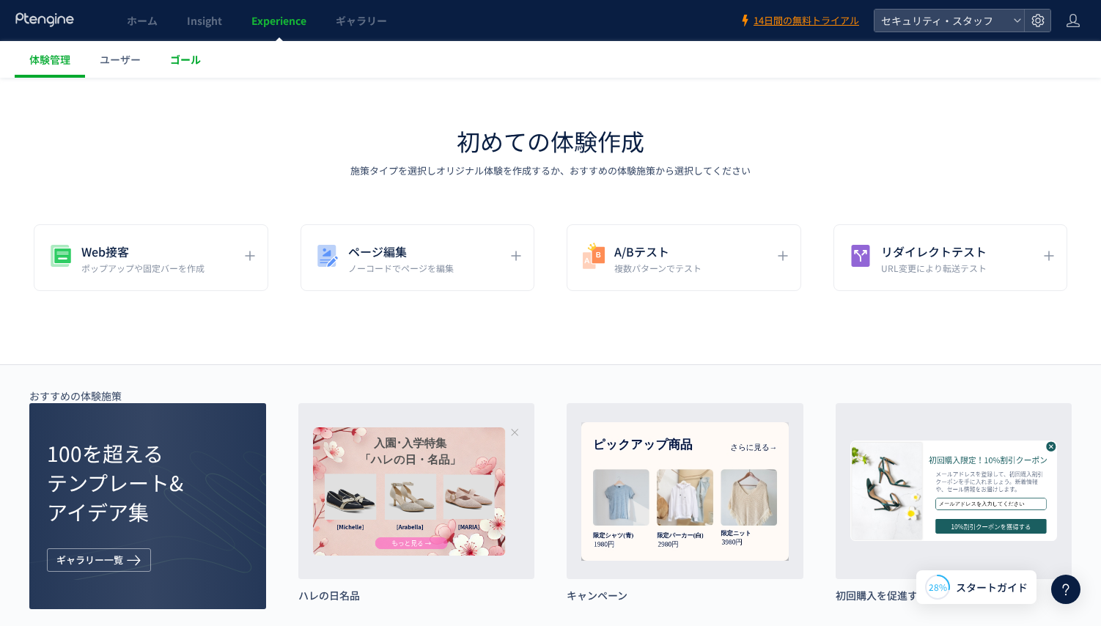
click at [191, 66] on span "ゴール" at bounding box center [185, 59] width 31 height 15
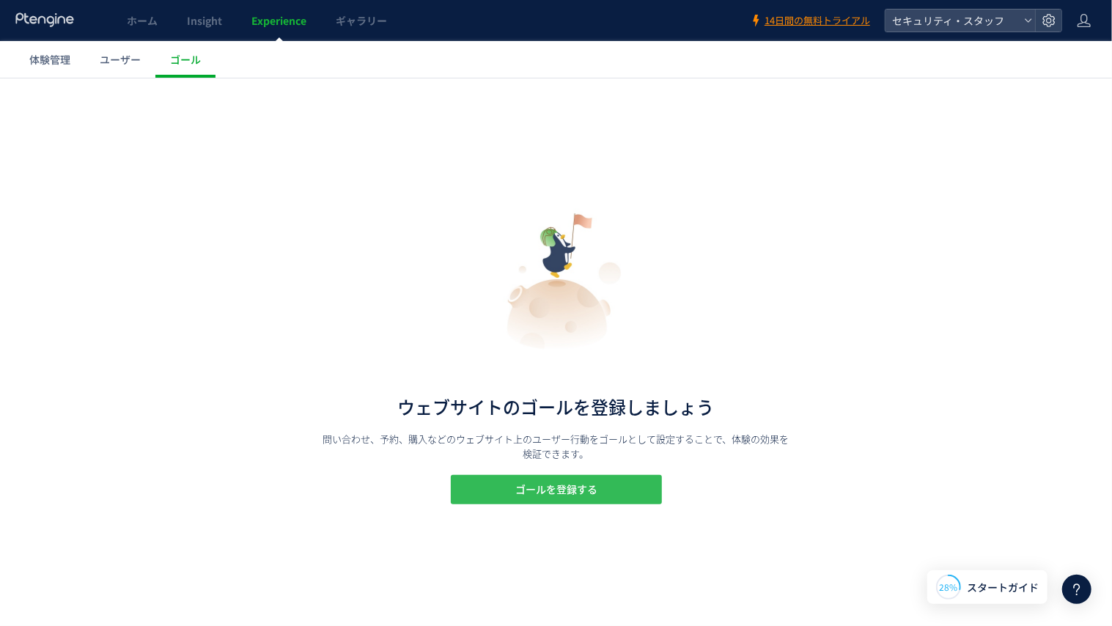
click at [528, 495] on span "ゴールを登録する" at bounding box center [556, 488] width 82 height 29
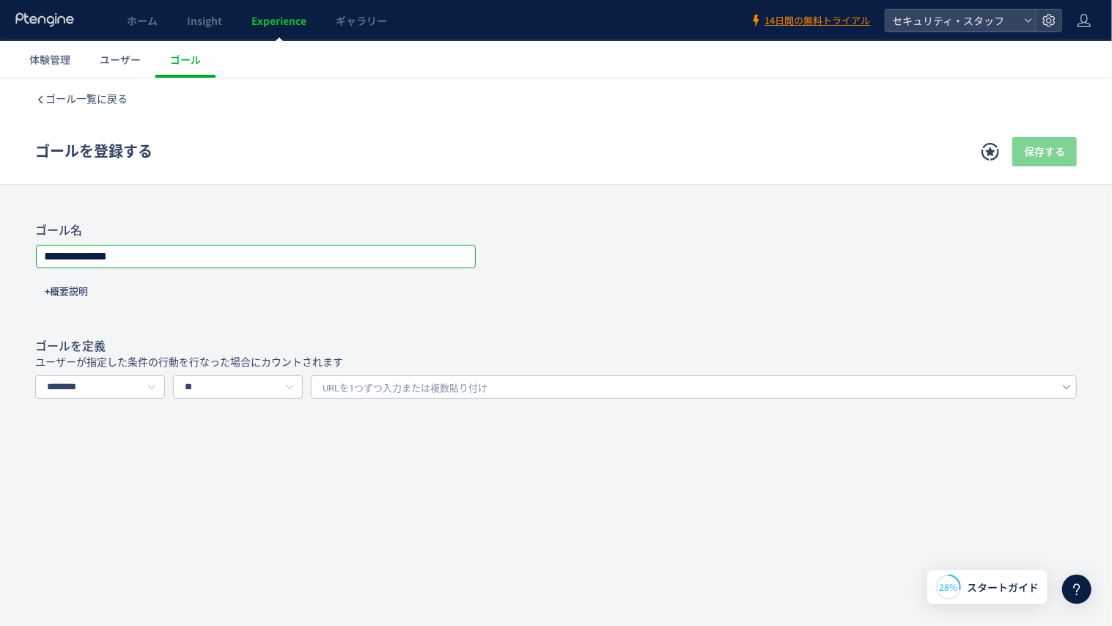
click at [278, 262] on input "**********" at bounding box center [256, 256] width 438 height 21
click at [144, 385] on input "********" at bounding box center [100, 386] width 130 height 23
click at [129, 444] on span "イベントを選択する" at bounding box center [97, 449] width 92 height 12
type input "*********"
click at [234, 397] on div "**********" at bounding box center [556, 341] width 1112 height 526
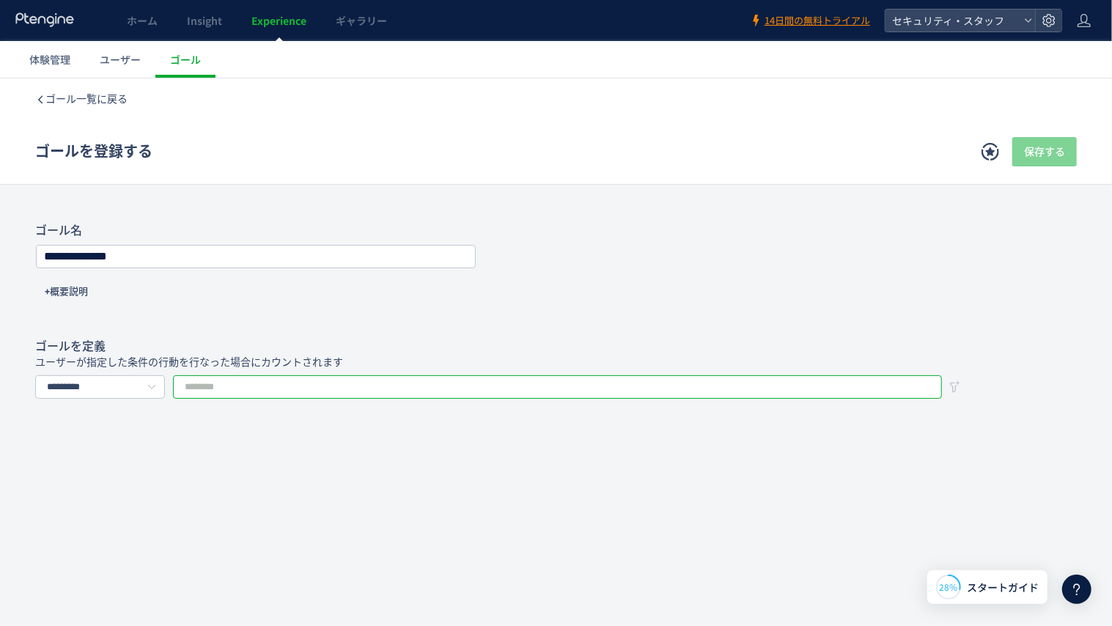
click at [235, 386] on input "text" at bounding box center [557, 386] width 769 height 23
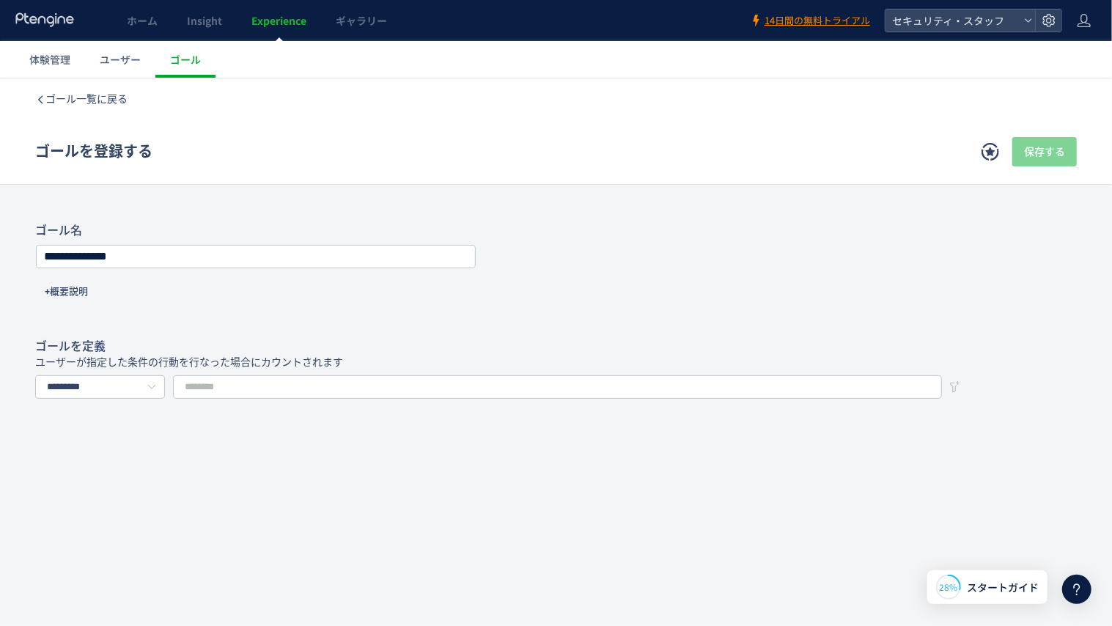
click at [776, 89] on div "ゴール一覧に戻る" at bounding box center [556, 98] width 1042 height 41
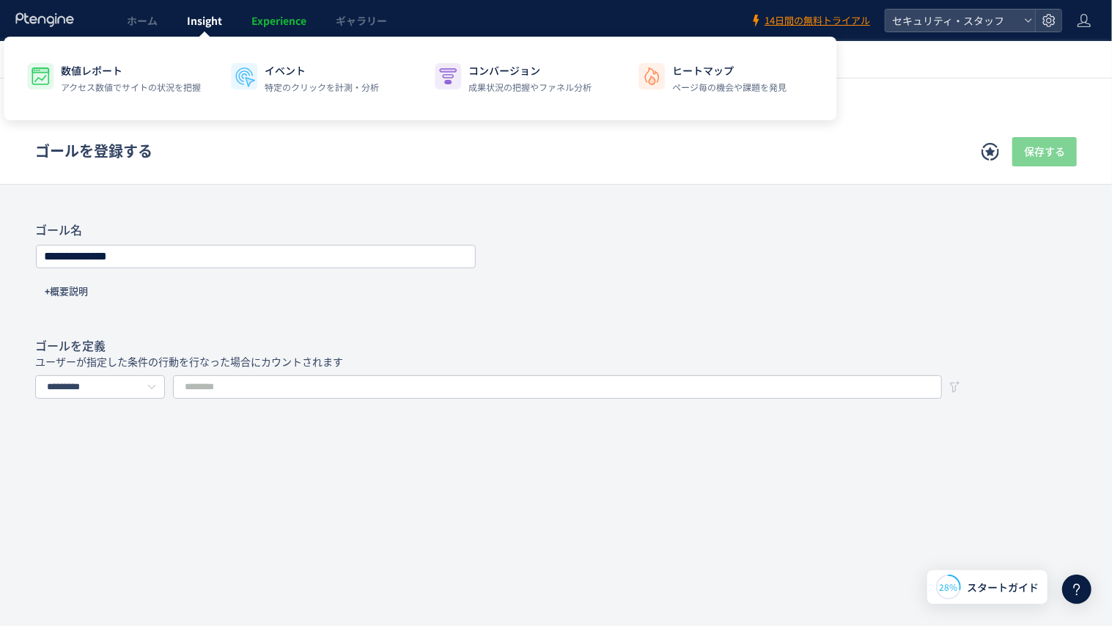
click at [195, 22] on span "Insight" at bounding box center [204, 20] width 35 height 15
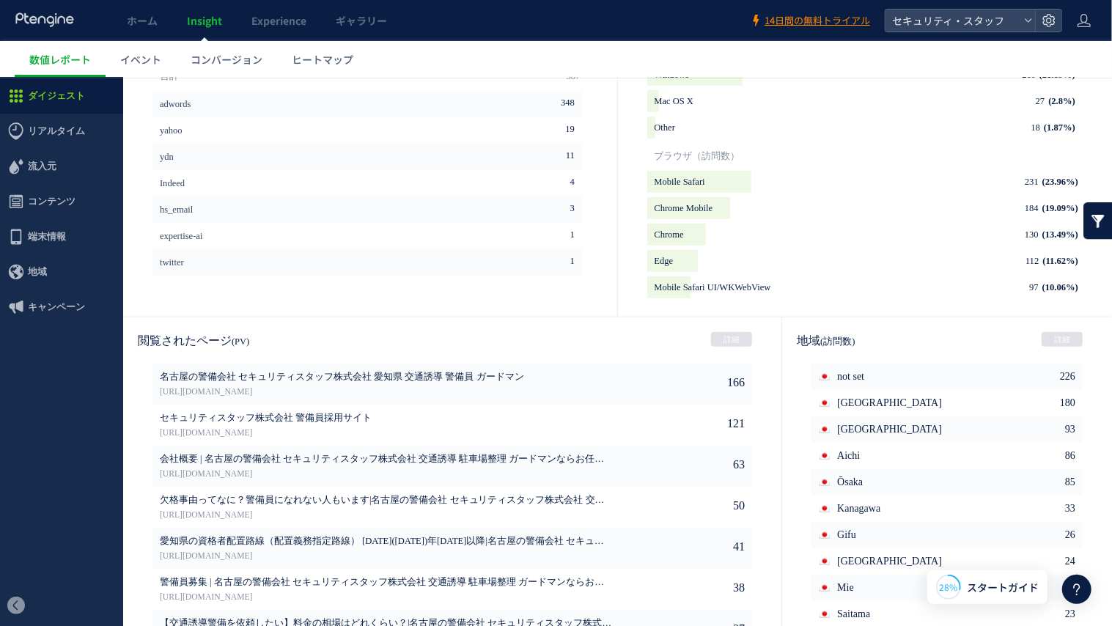
scroll to position [678, 0]
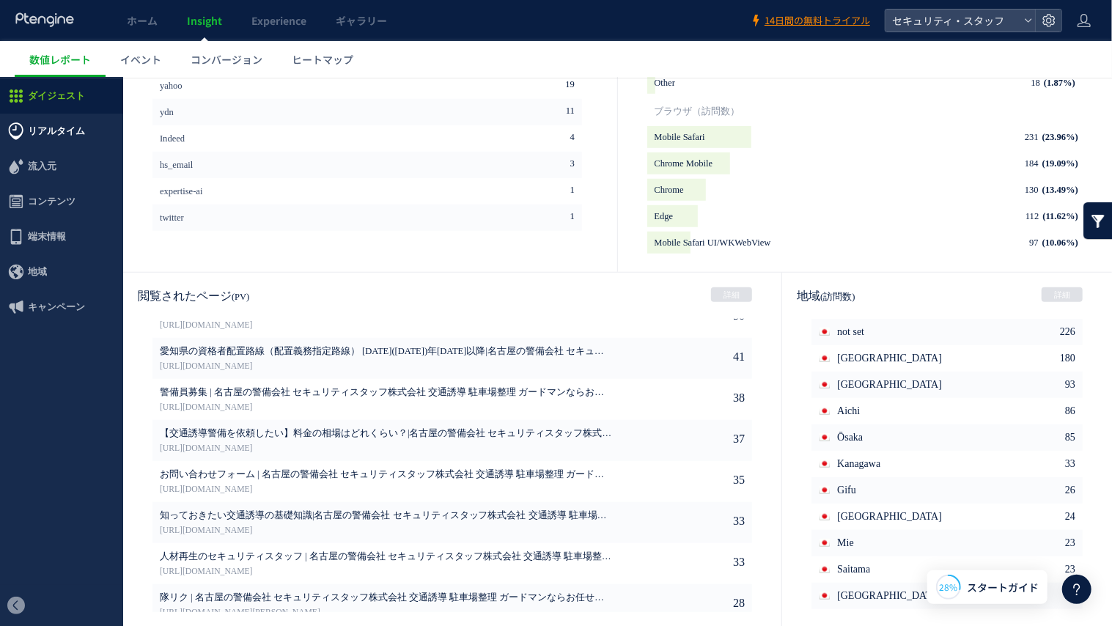
click at [95, 128] on span "リアルタイム" at bounding box center [61, 130] width 123 height 35
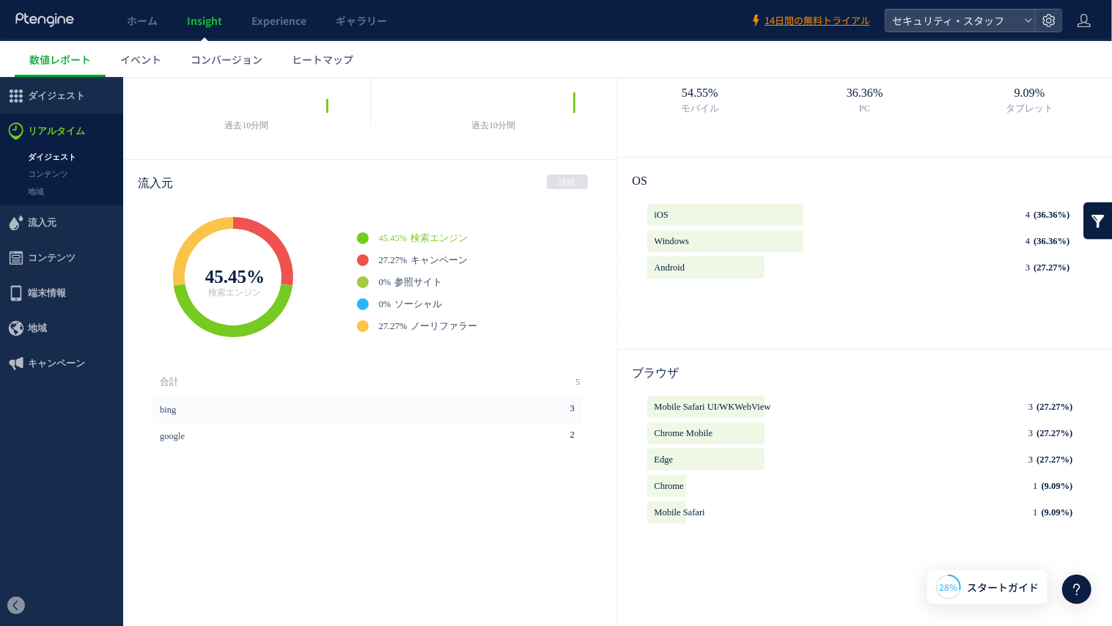
scroll to position [104, 0]
click at [126, 62] on span "イベント" at bounding box center [140, 59] width 41 height 15
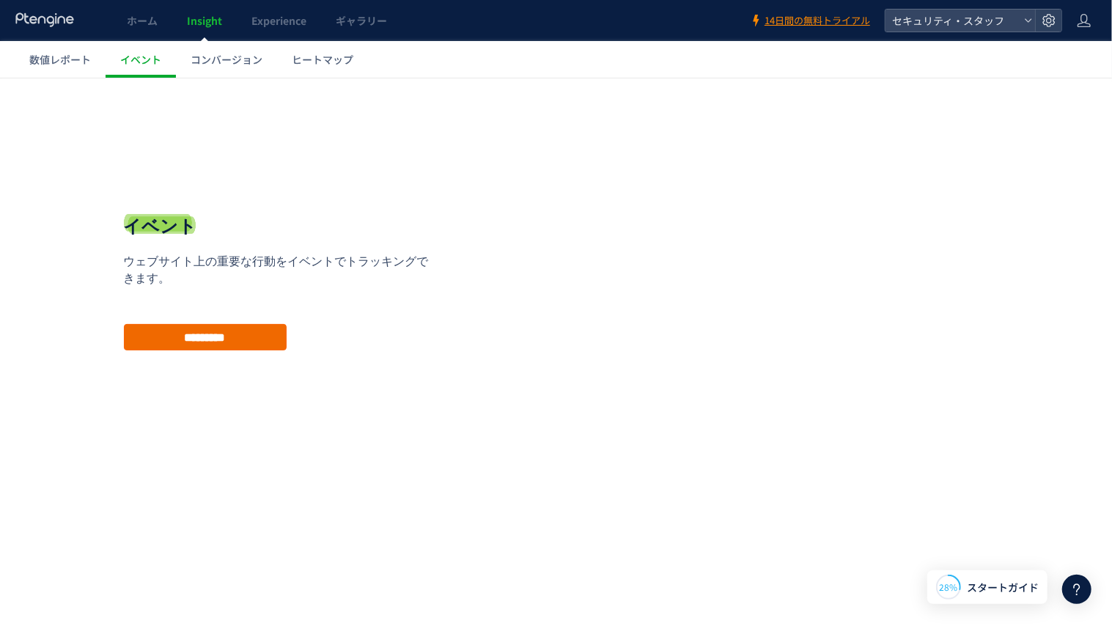
click at [216, 345] on input "*********" at bounding box center [205, 336] width 163 height 26
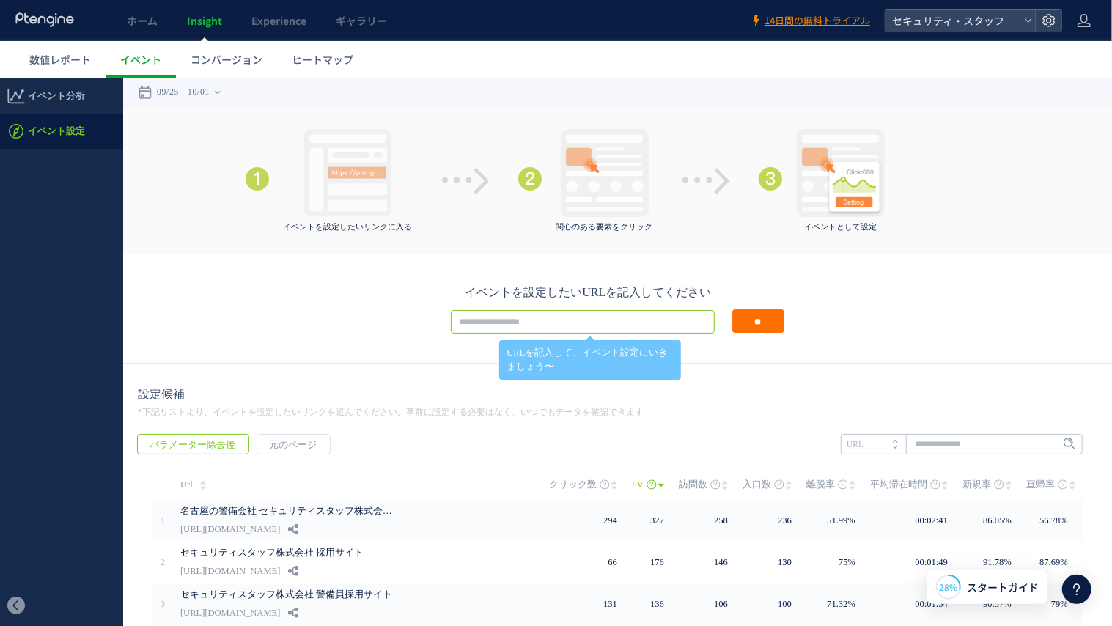
click at [492, 315] on input "text" at bounding box center [583, 320] width 264 height 23
paste input "**********"
type input "**********"
click at [745, 325] on input "**" at bounding box center [758, 320] width 52 height 23
click at [282, 34] on link "Experience" at bounding box center [279, 20] width 84 height 41
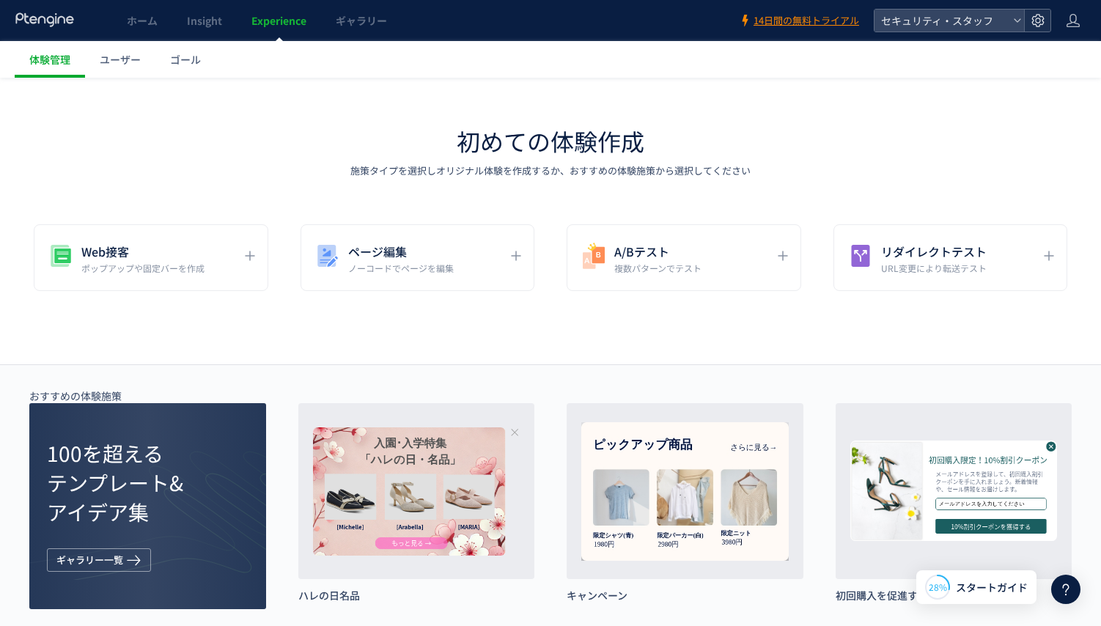
click at [1040, 20] on use at bounding box center [1037, 20] width 12 height 12
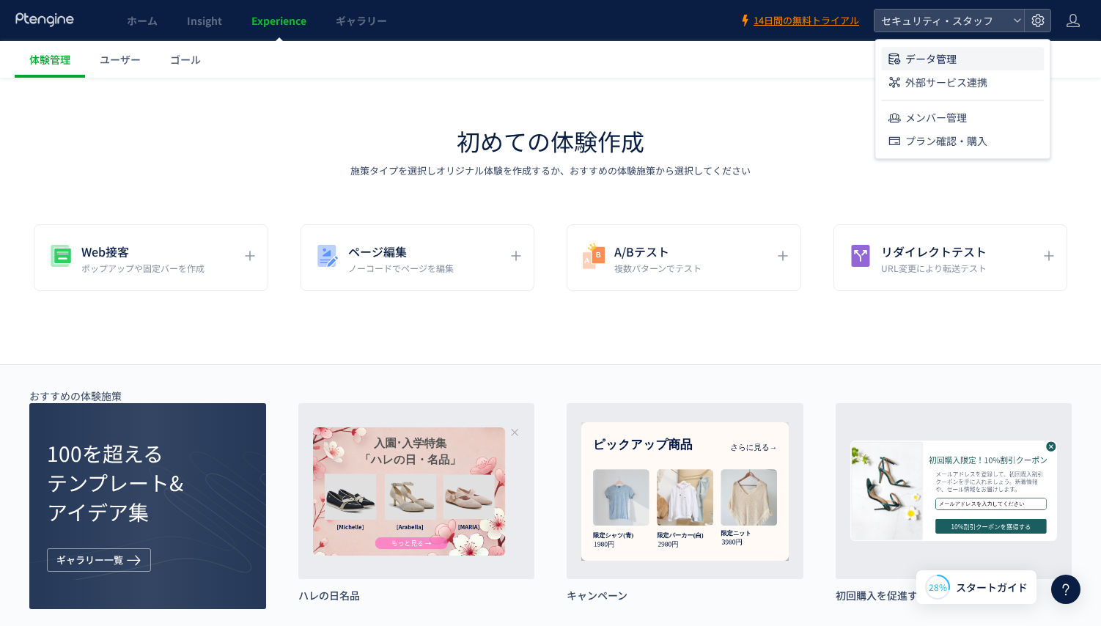
click at [1020, 63] on li "データ管理" at bounding box center [962, 58] width 163 height 23
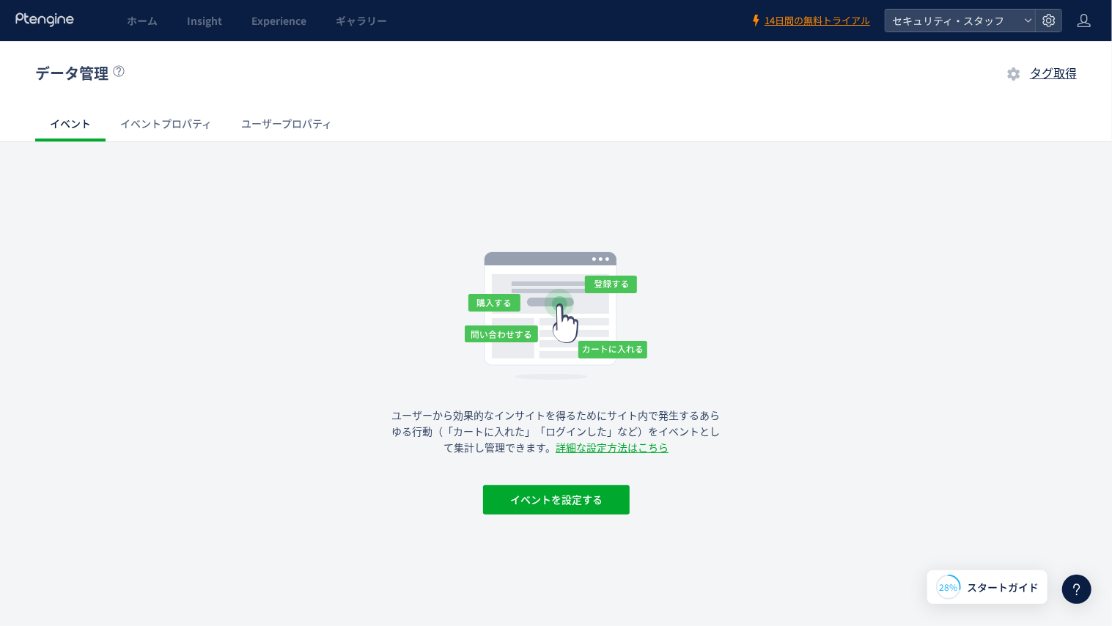
click at [200, 130] on link "イベントプロパティ" at bounding box center [166, 123] width 121 height 35
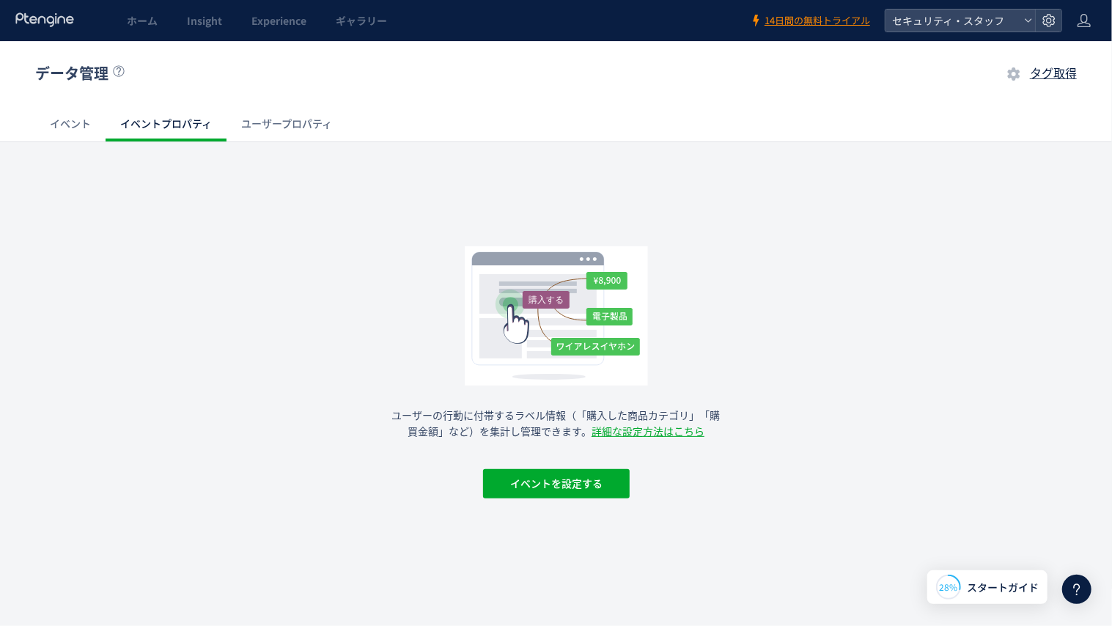
click at [55, 111] on link "イベント" at bounding box center [70, 123] width 70 height 35
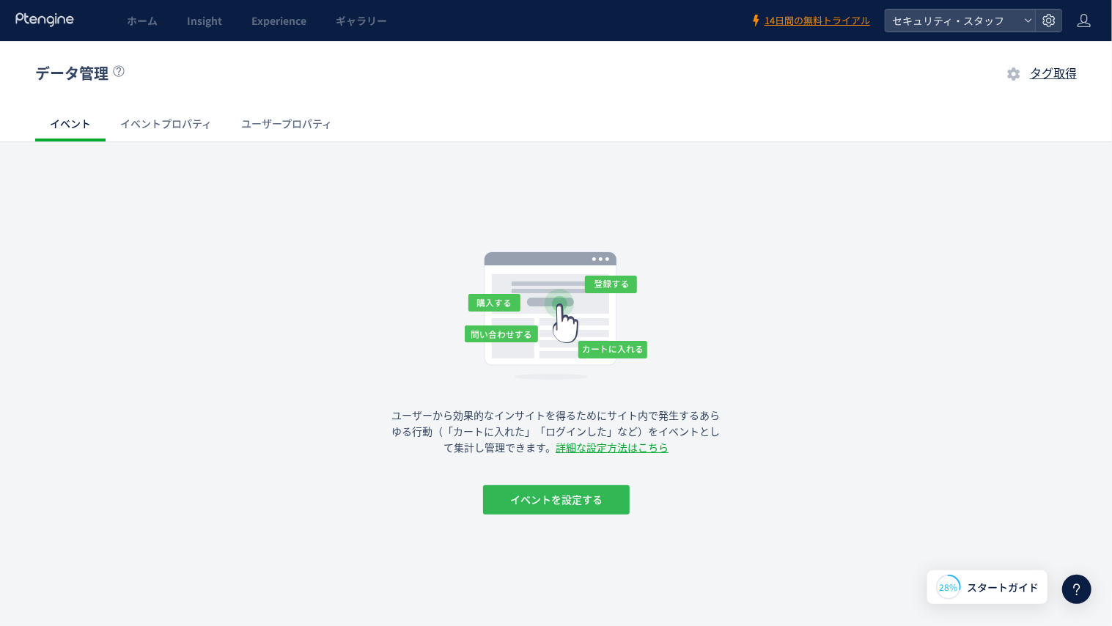
click at [519, 498] on span "イベントを設定する" at bounding box center [556, 498] width 92 height 29
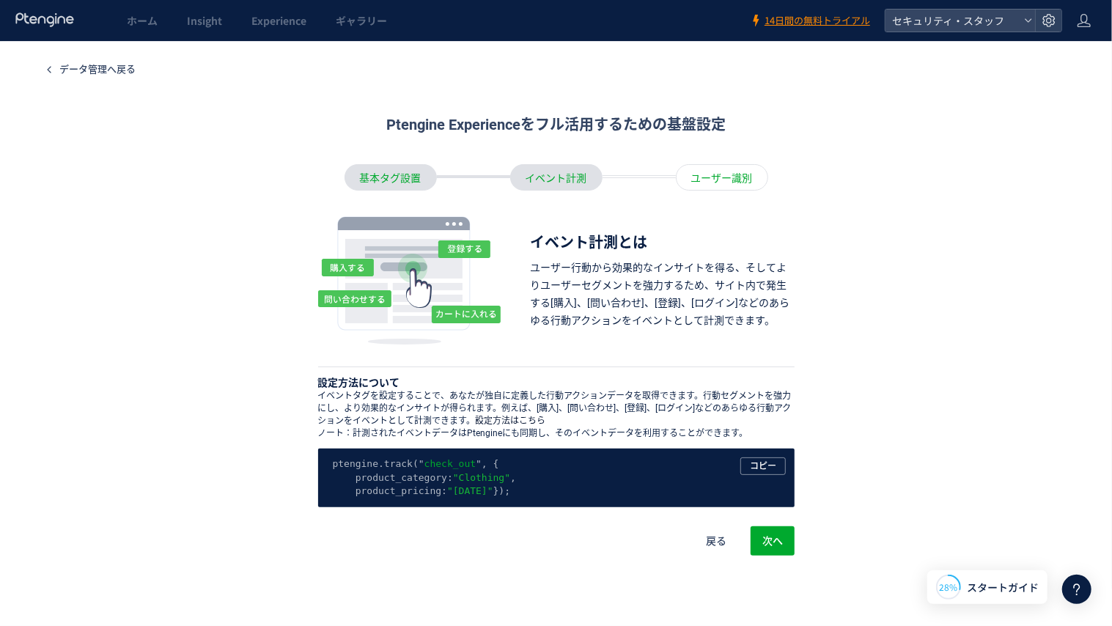
click at [519, 421] on link "設定方法はこちら" at bounding box center [511, 420] width 70 height 12
